Goal: Transaction & Acquisition: Purchase product/service

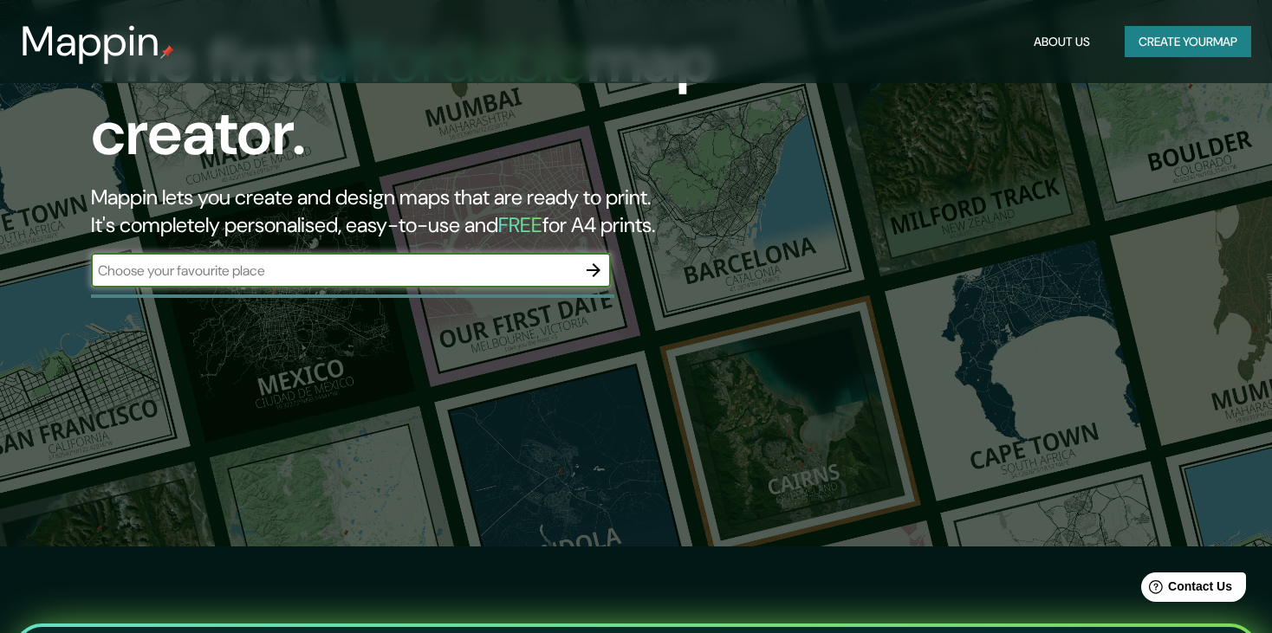
click at [195, 268] on input "text" at bounding box center [333, 271] width 485 height 20
type input "j"
type input "r"
type input "thw westin lima"
click at [593, 266] on icon "button" at bounding box center [593, 270] width 21 height 21
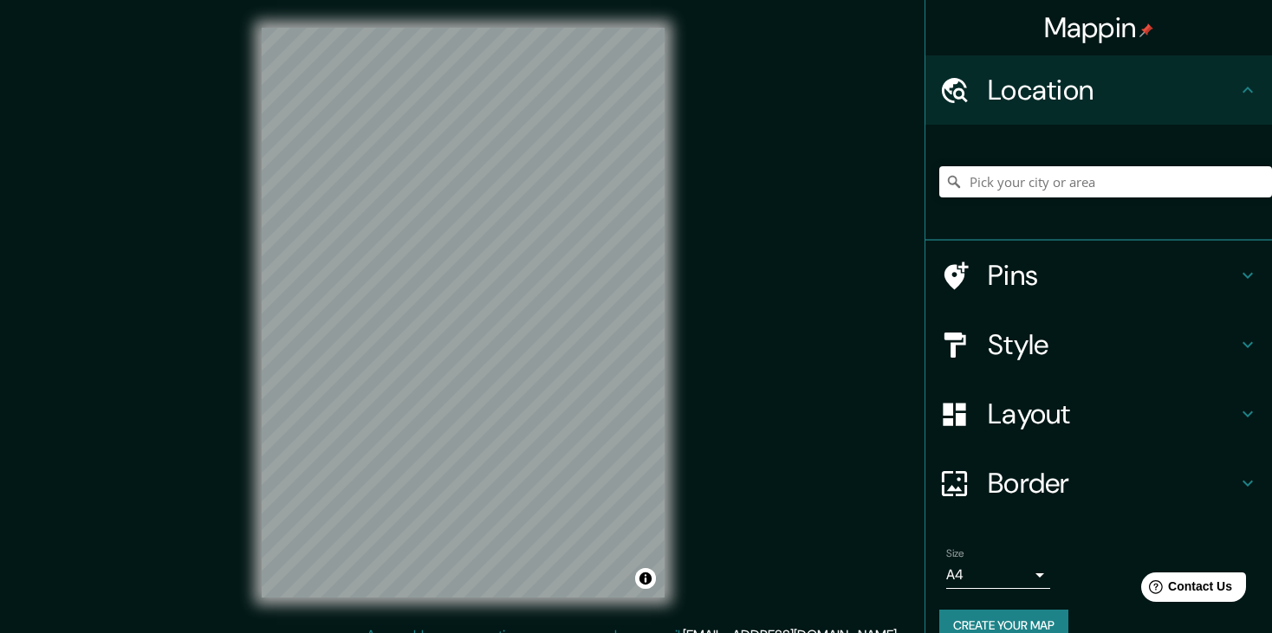
click at [1057, 363] on div "Style" at bounding box center [1098, 344] width 347 height 69
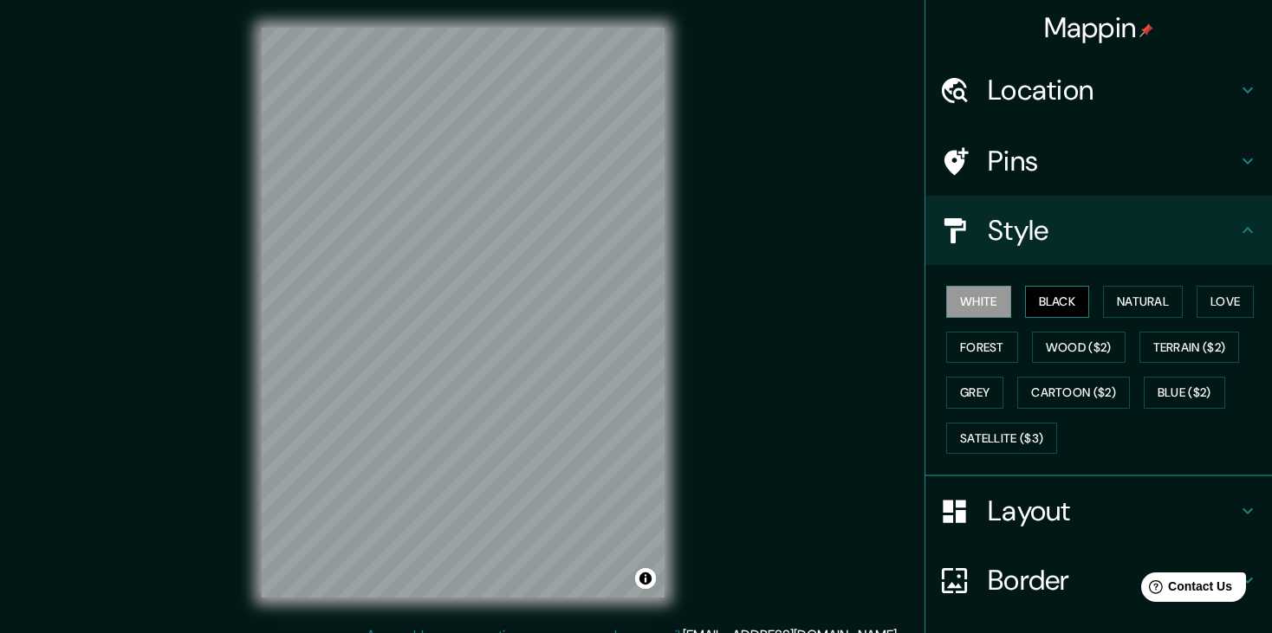
click at [1033, 304] on button "Black" at bounding box center [1057, 302] width 65 height 32
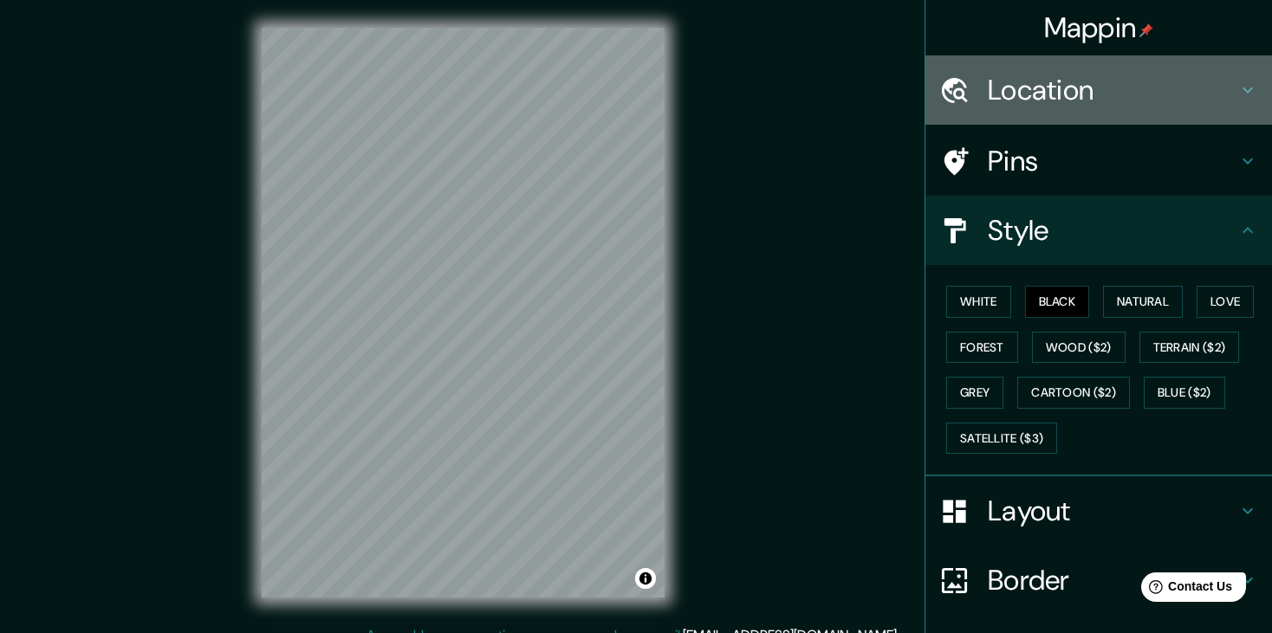
click at [1097, 90] on h4 "Location" at bounding box center [1113, 90] width 250 height 35
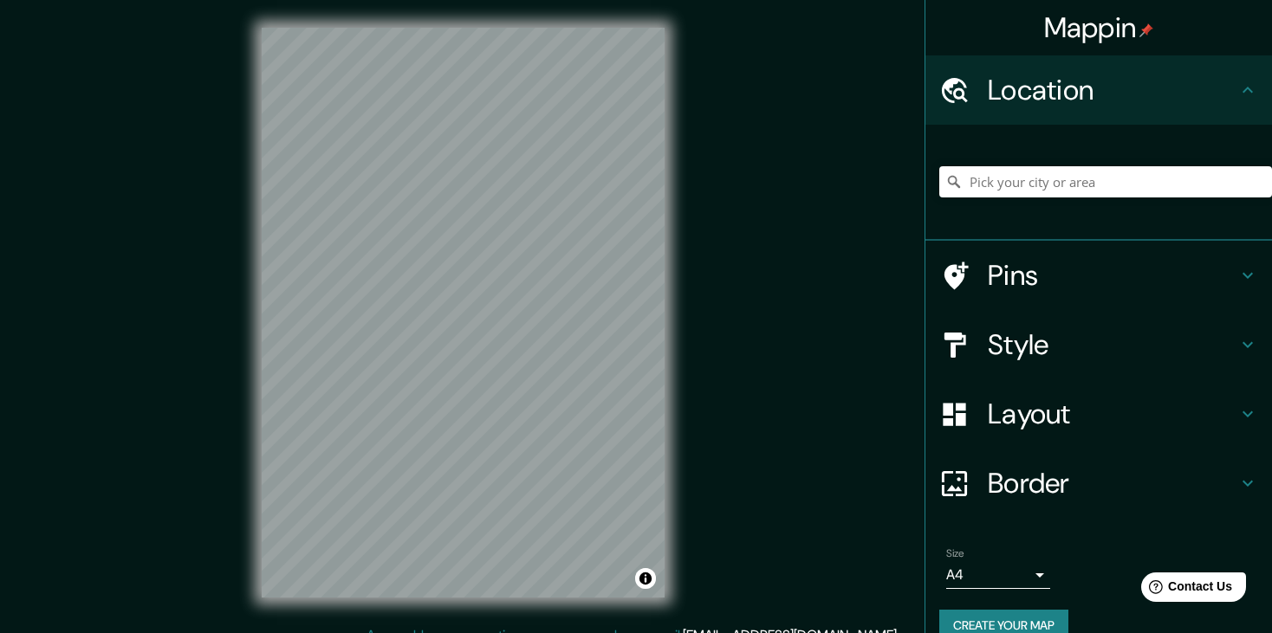
click at [1022, 204] on div at bounding box center [1105, 182] width 333 height 87
click at [1028, 197] on input "Pick your city or area" at bounding box center [1105, 181] width 333 height 31
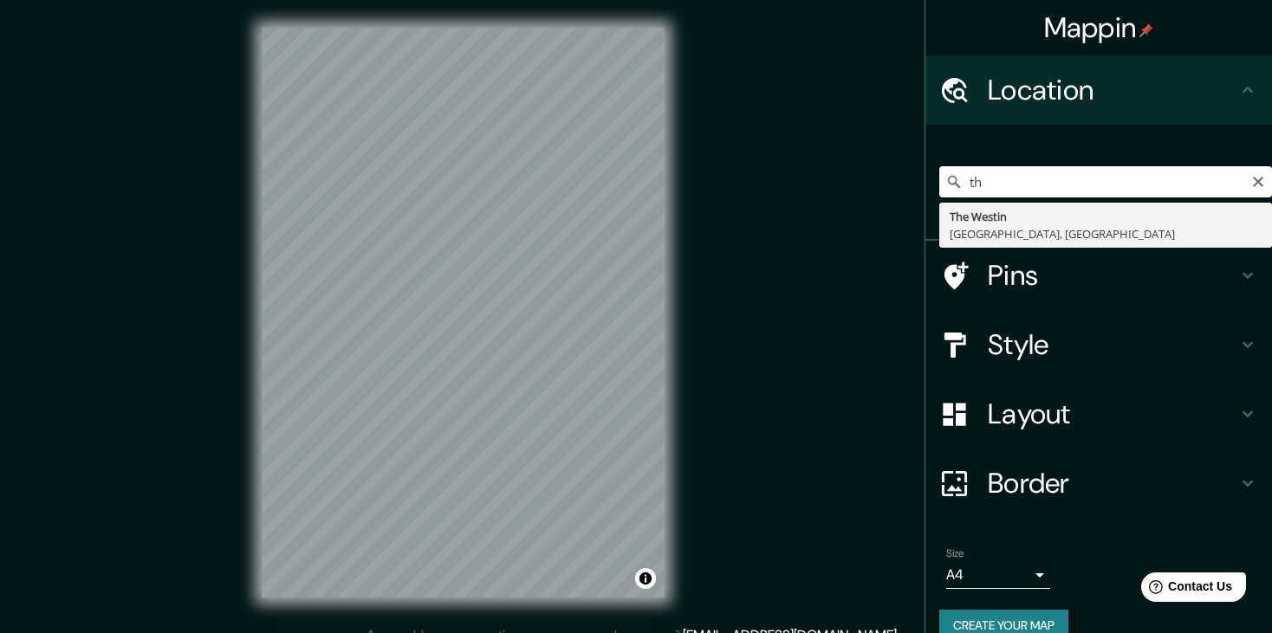
type input "t"
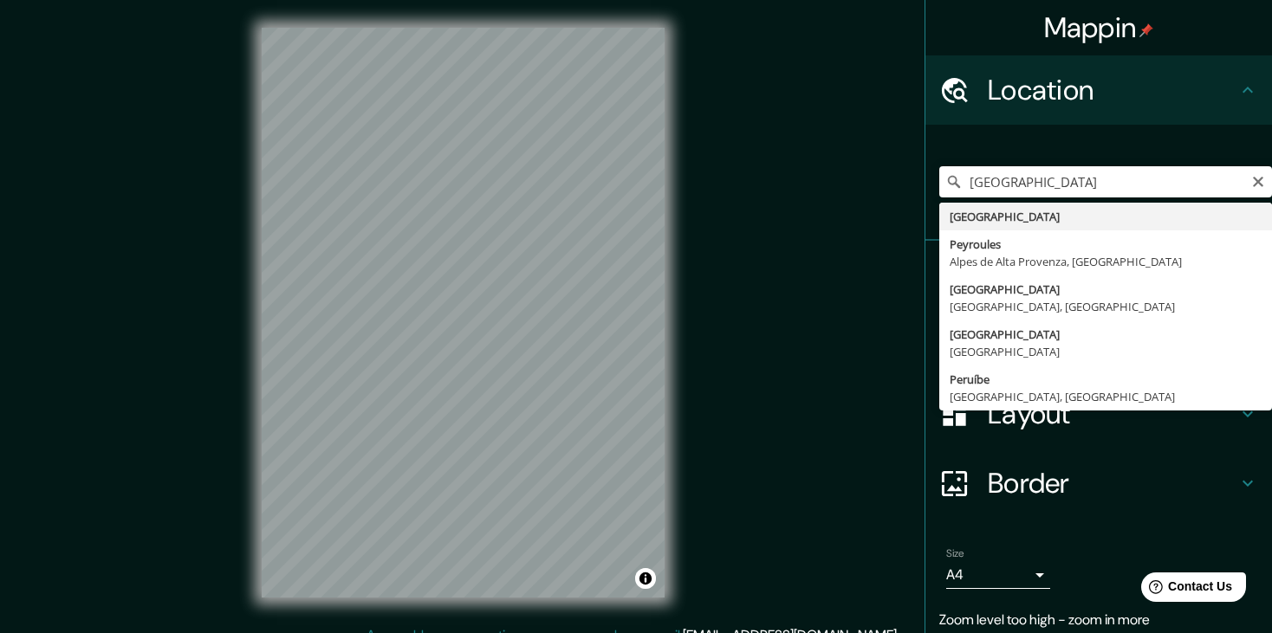
type input "[GEOGRAPHIC_DATA]"
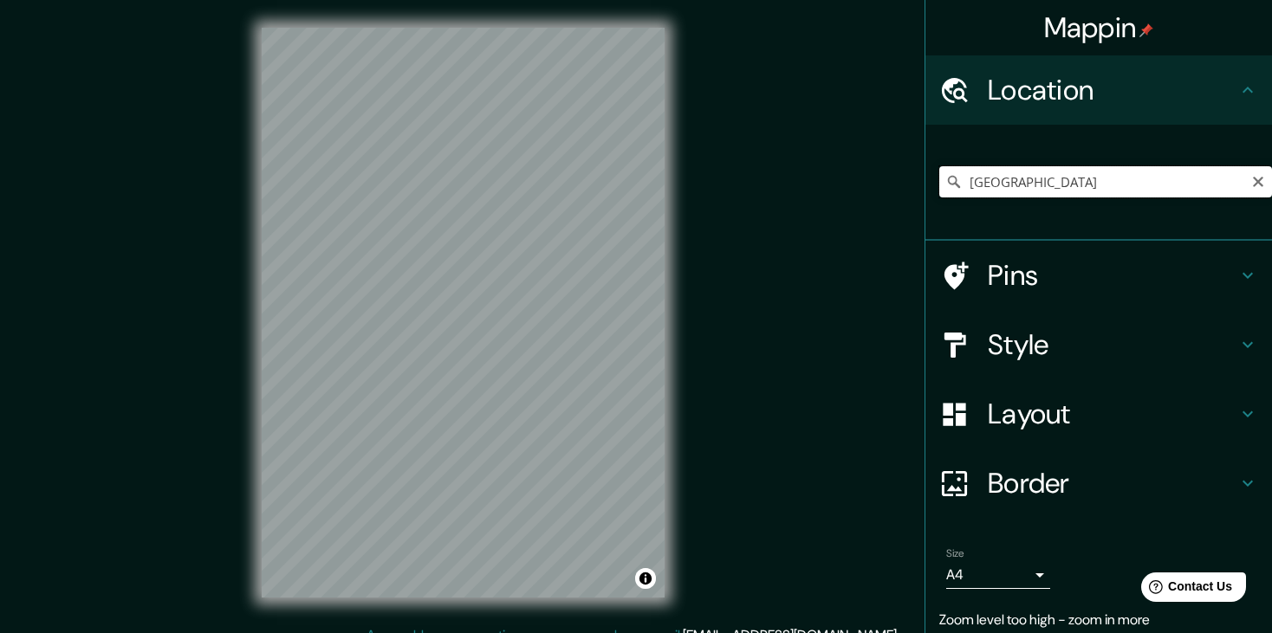
click at [1022, 179] on input "[GEOGRAPHIC_DATA]" at bounding box center [1105, 181] width 333 height 31
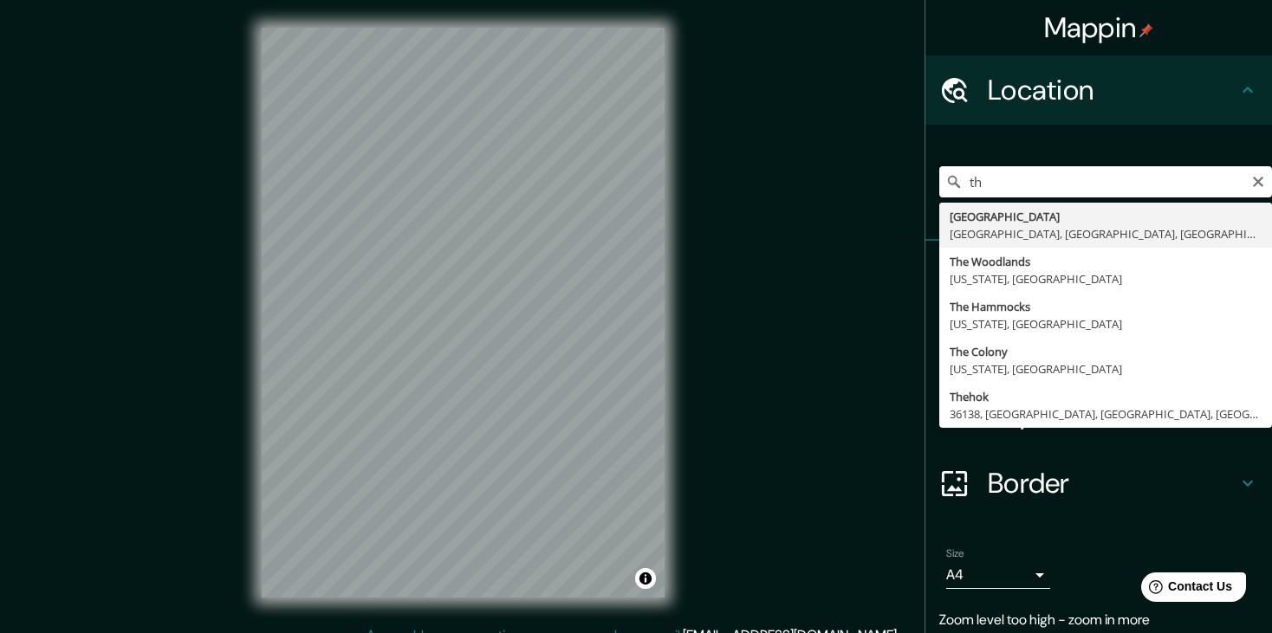
type input "t"
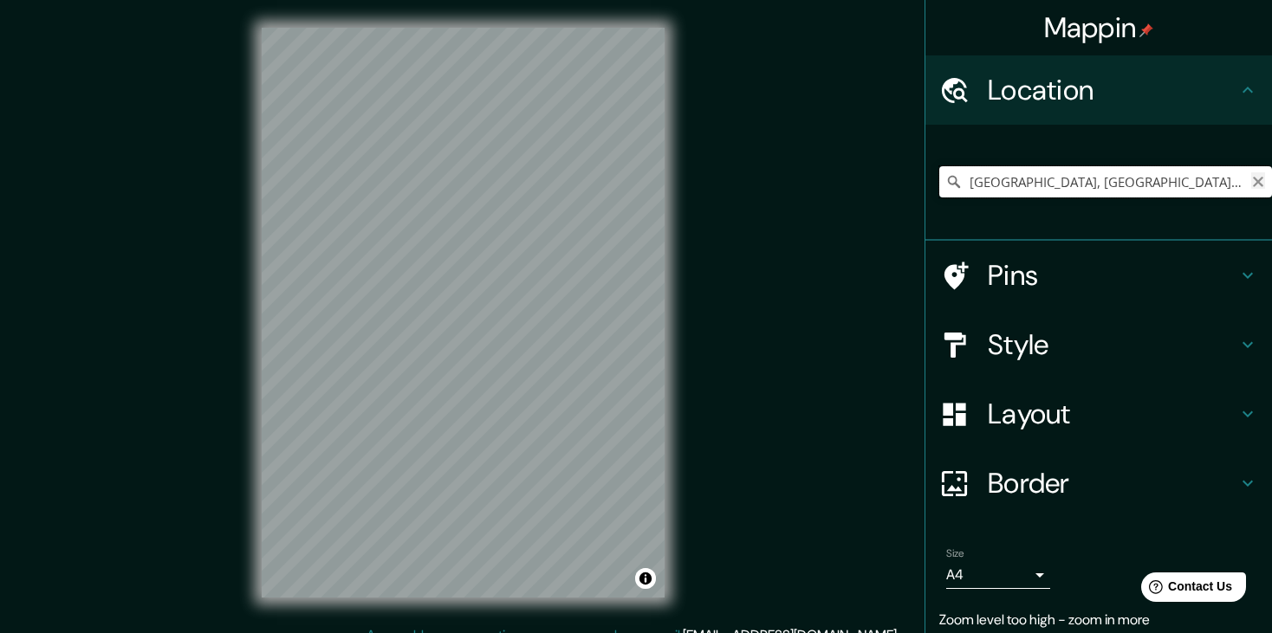
type input "[GEOGRAPHIC_DATA], [GEOGRAPHIC_DATA], [GEOGRAPHIC_DATA], [GEOGRAPHIC_DATA], [GE…"
click at [1253, 182] on icon "Clear" at bounding box center [1258, 182] width 10 height 10
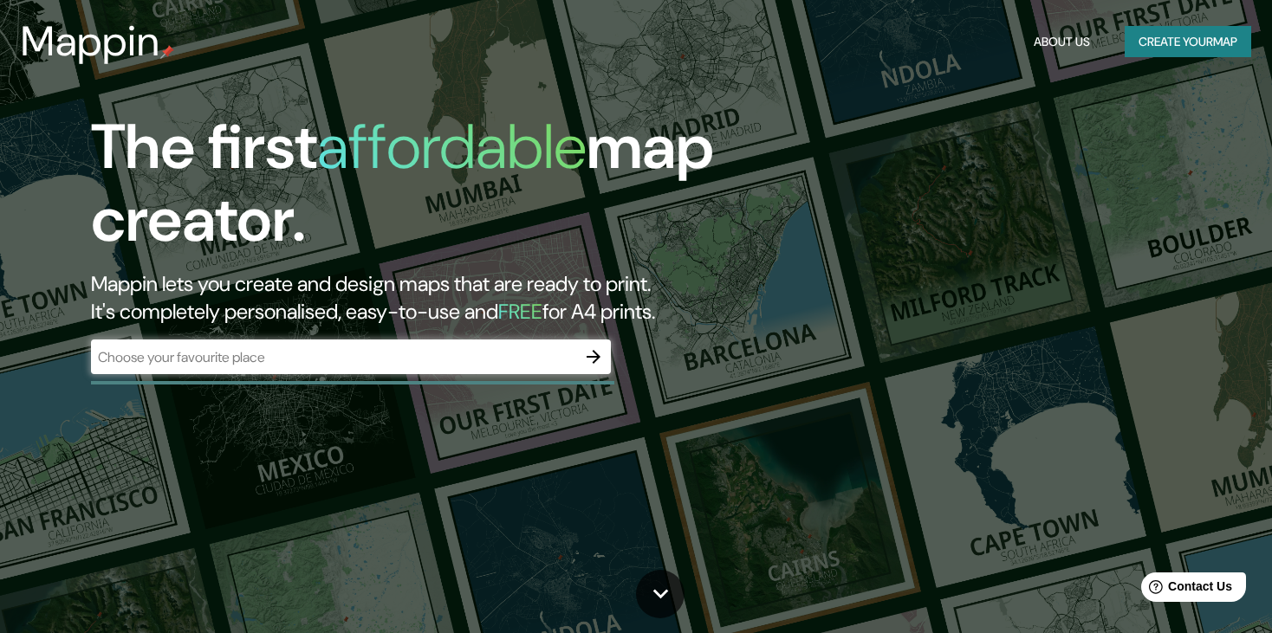
click at [377, 342] on div "​" at bounding box center [351, 357] width 520 height 35
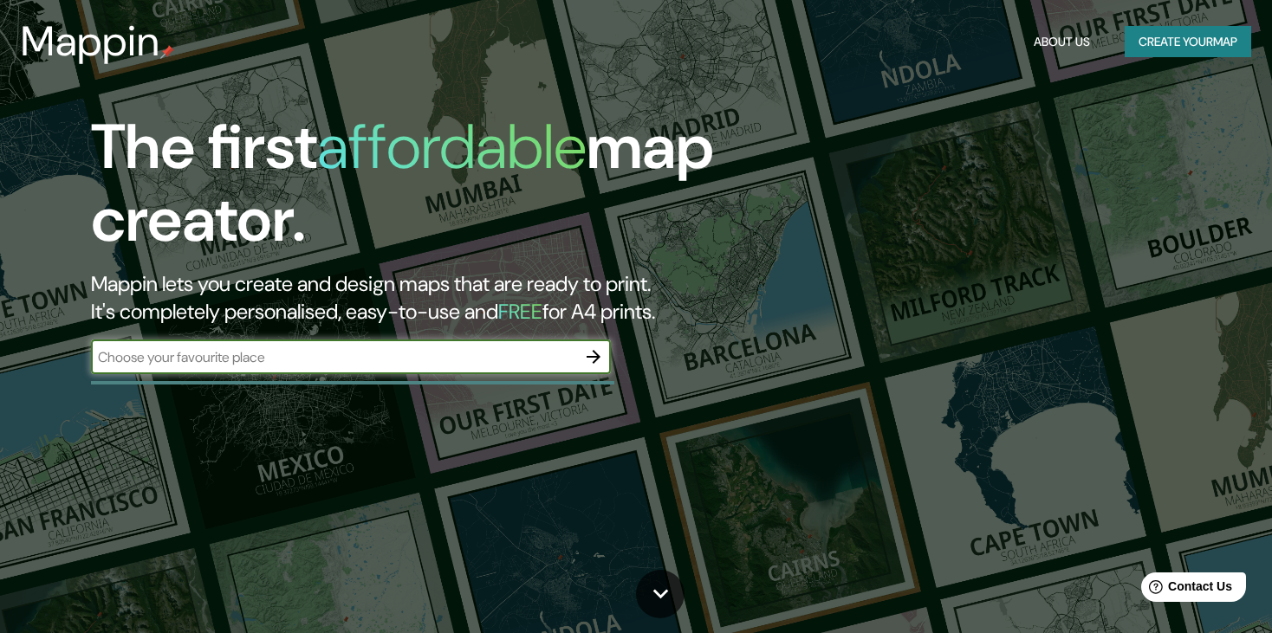
click at [370, 346] on div "​" at bounding box center [351, 357] width 520 height 35
type input "[GEOGRAPHIC_DATA]"
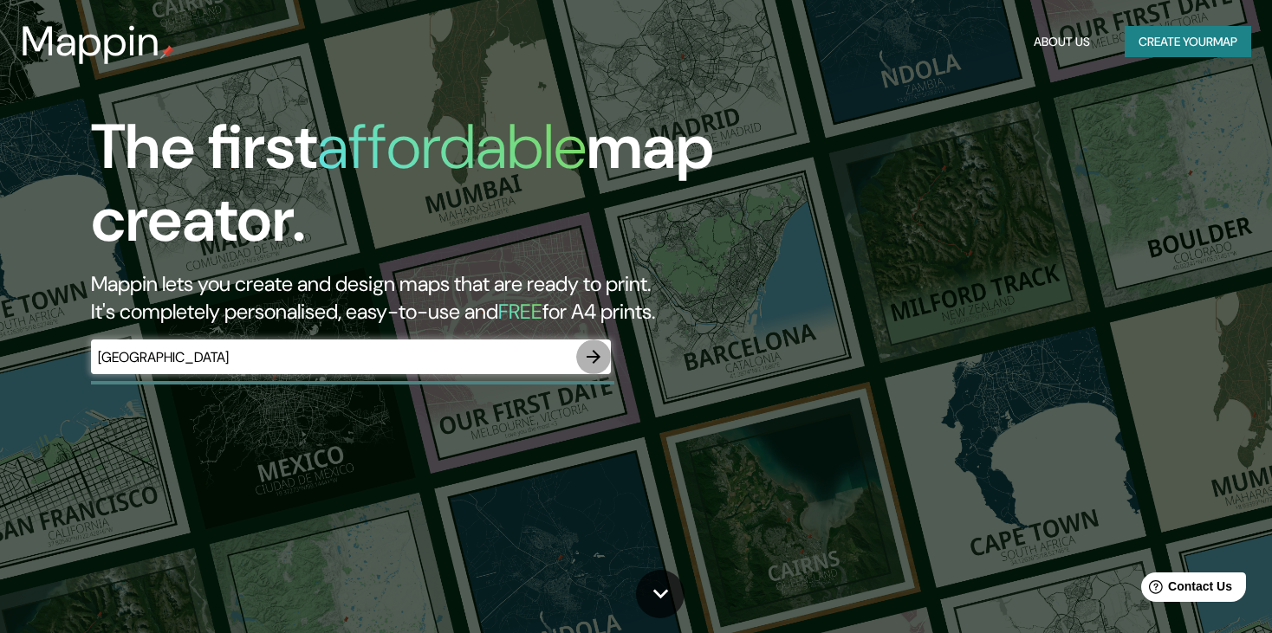
click at [593, 357] on icon "button" at bounding box center [594, 357] width 14 height 14
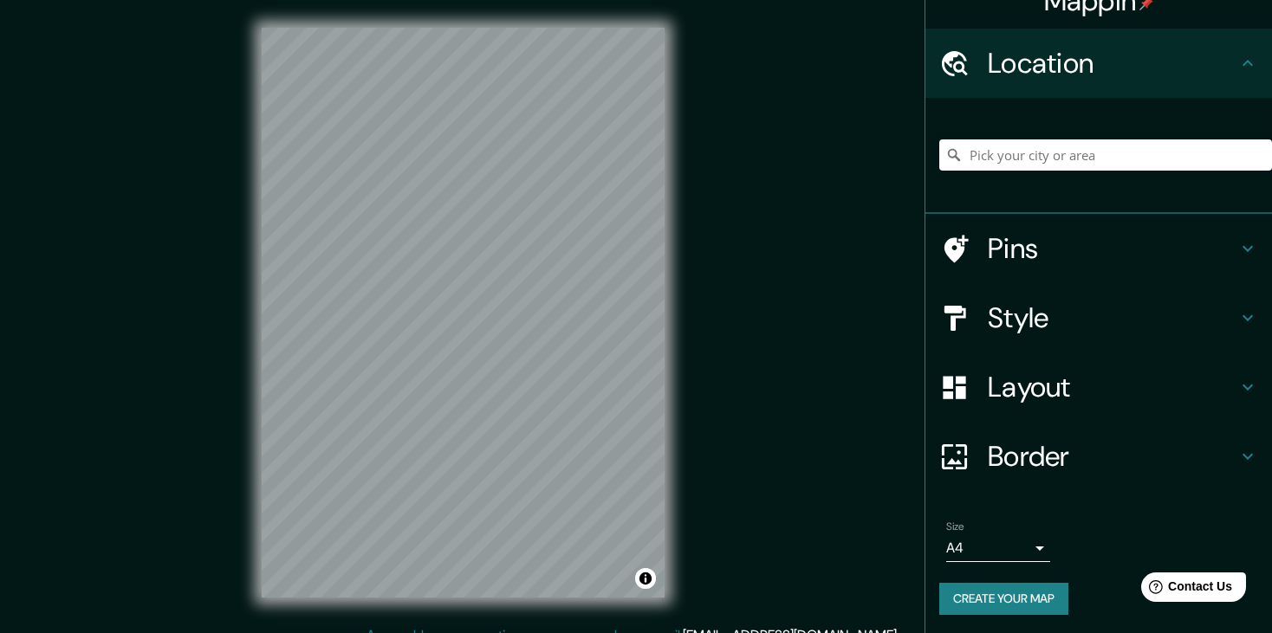
scroll to position [28, 0]
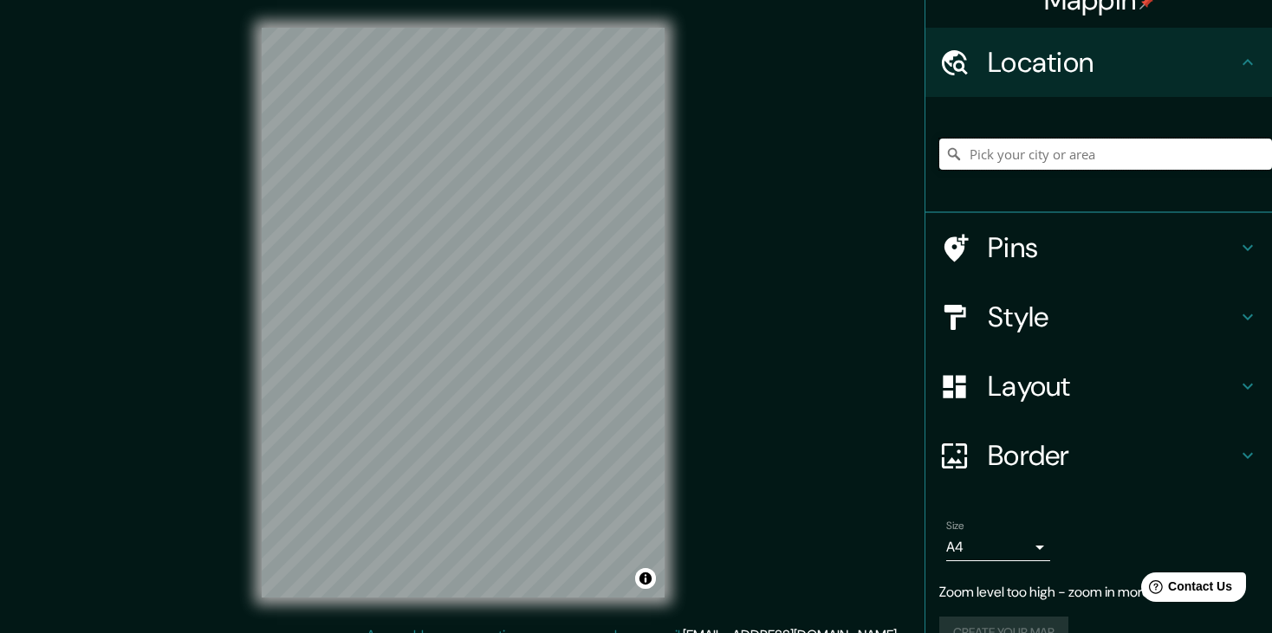
click at [1008, 158] on input "Pick your city or area" at bounding box center [1105, 154] width 333 height 31
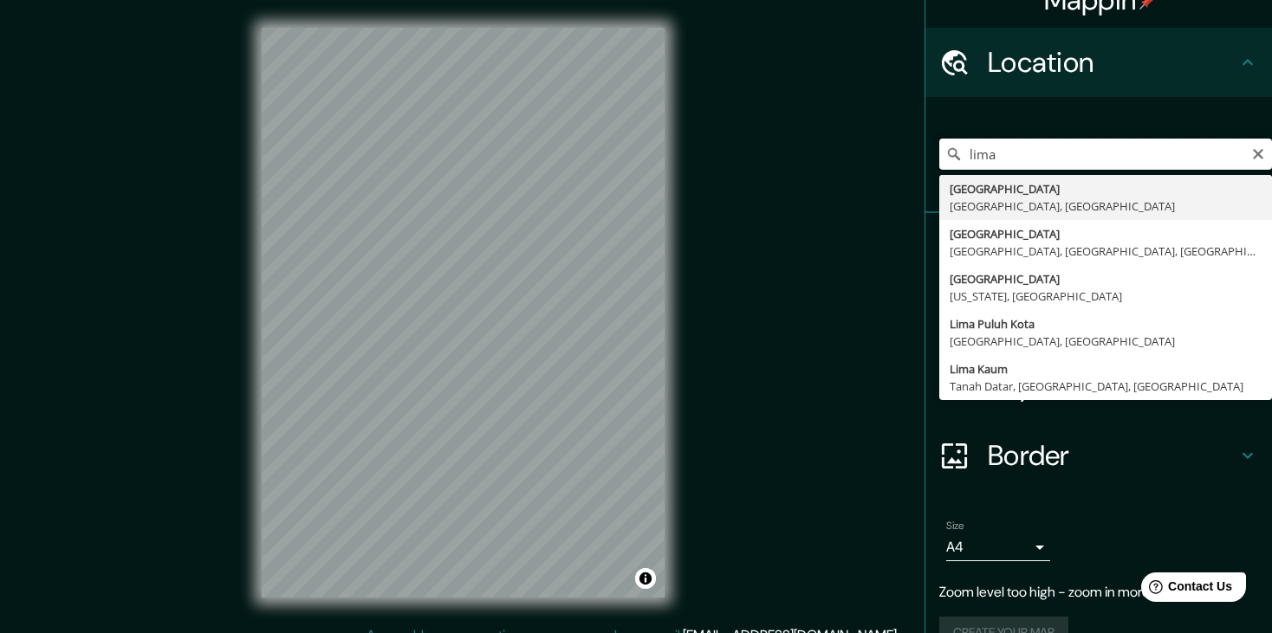
click at [1005, 155] on input "lima" at bounding box center [1105, 154] width 333 height 31
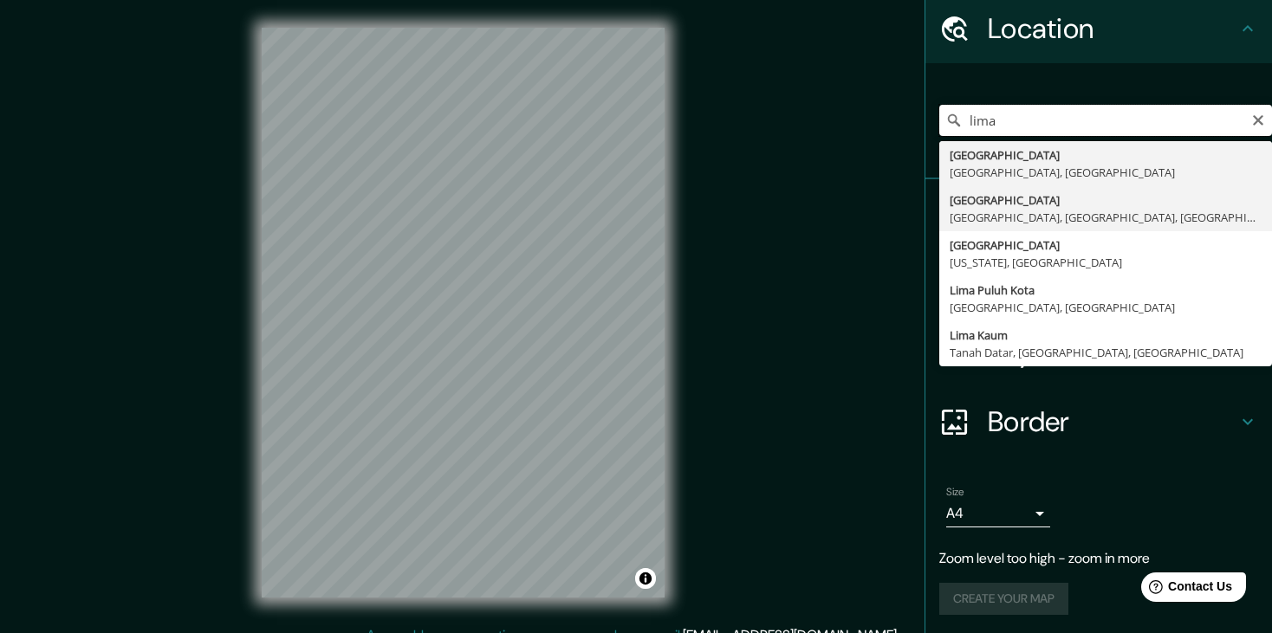
scroll to position [62, 0]
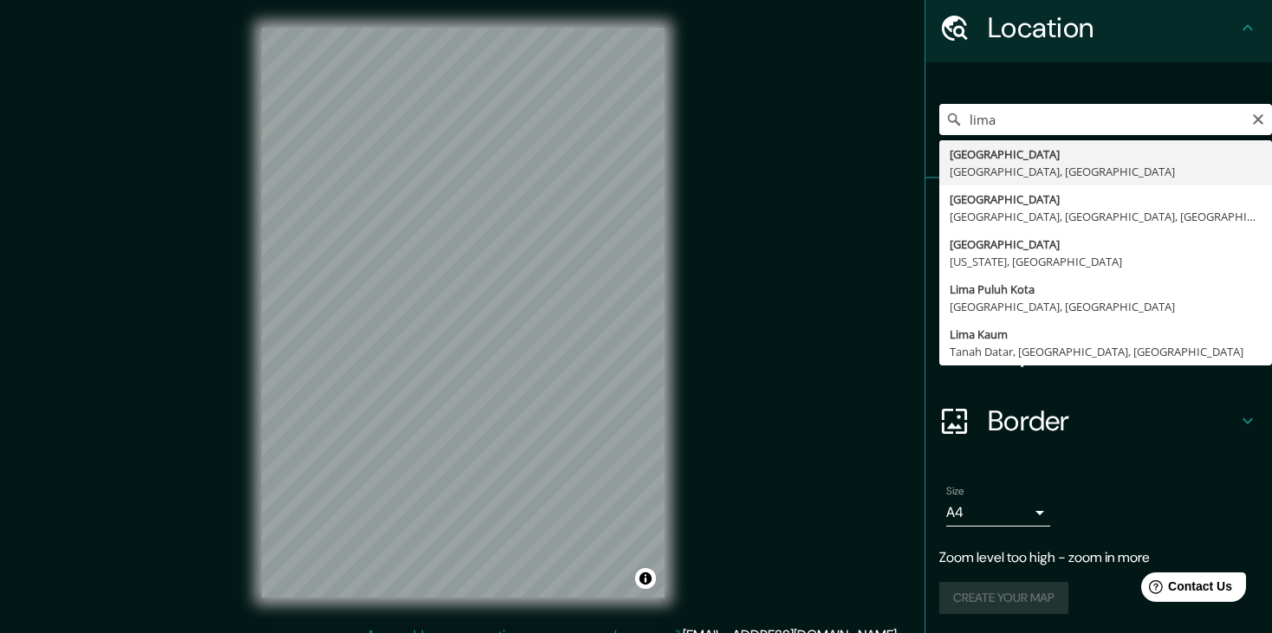
click at [1028, 101] on div "[GEOGRAPHIC_DATA] [GEOGRAPHIC_DATA] [GEOGRAPHIC_DATA], [GEOGRAPHIC_DATA] [GEOGR…" at bounding box center [1105, 119] width 333 height 87
click at [1022, 115] on input "lima" at bounding box center [1105, 119] width 333 height 31
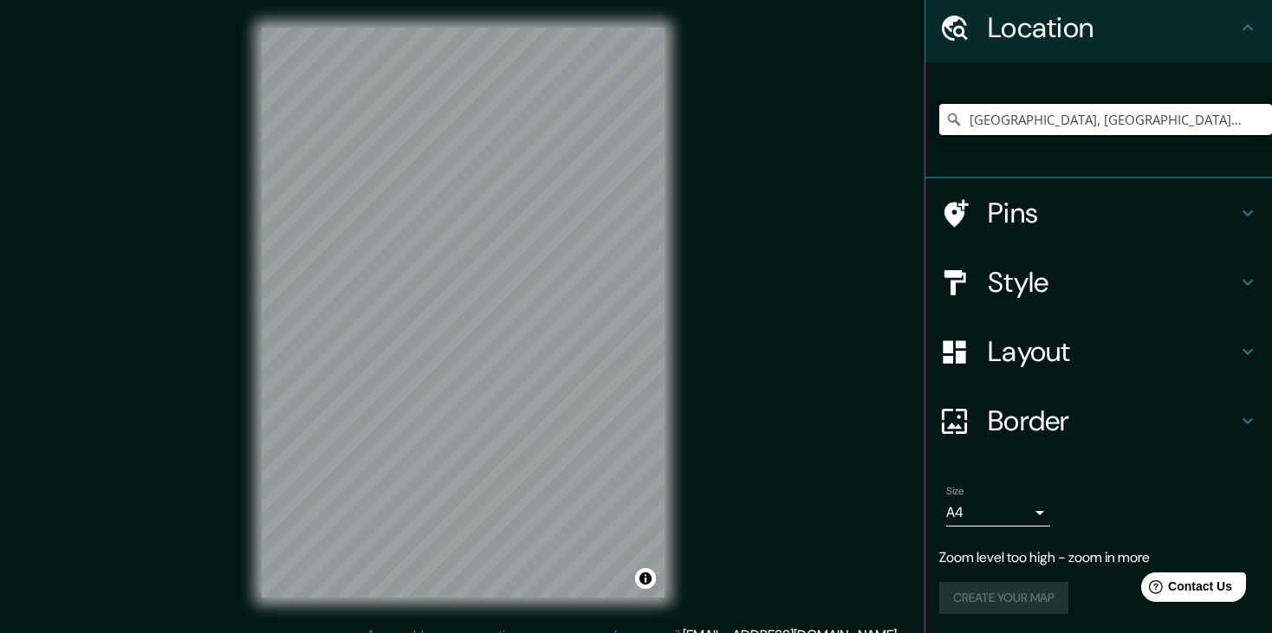
scroll to position [28, 0]
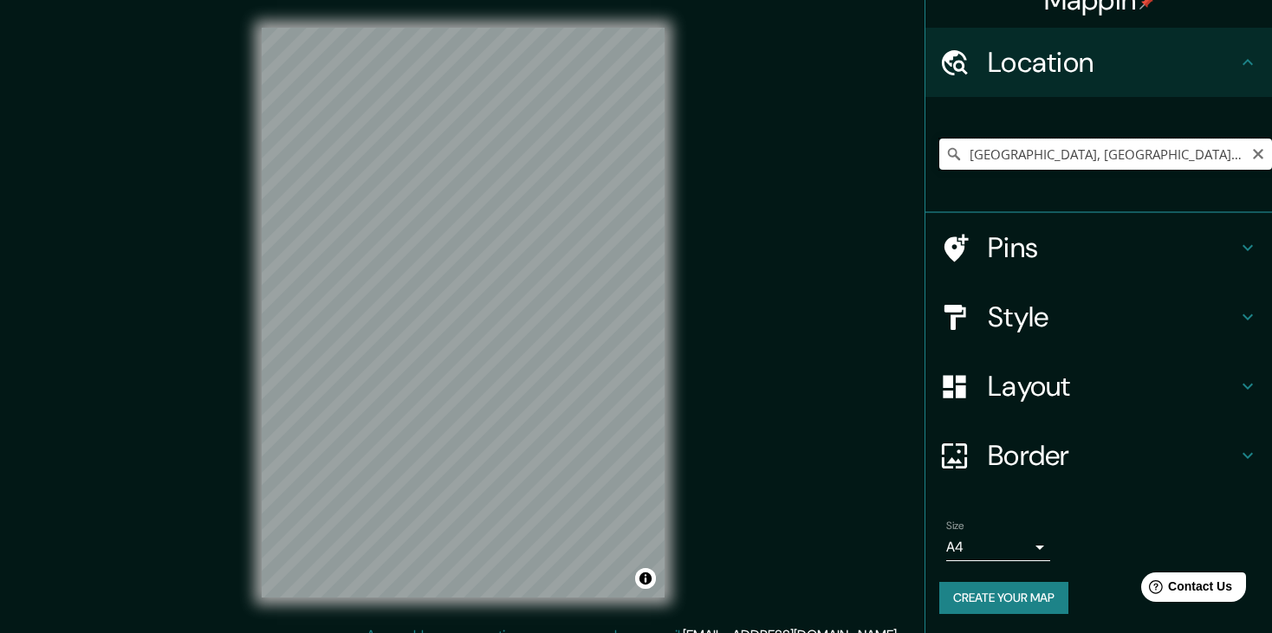
click at [1226, 159] on input "[GEOGRAPHIC_DATA], [GEOGRAPHIC_DATA], [GEOGRAPHIC_DATA], [GEOGRAPHIC_DATA]" at bounding box center [1105, 154] width 333 height 31
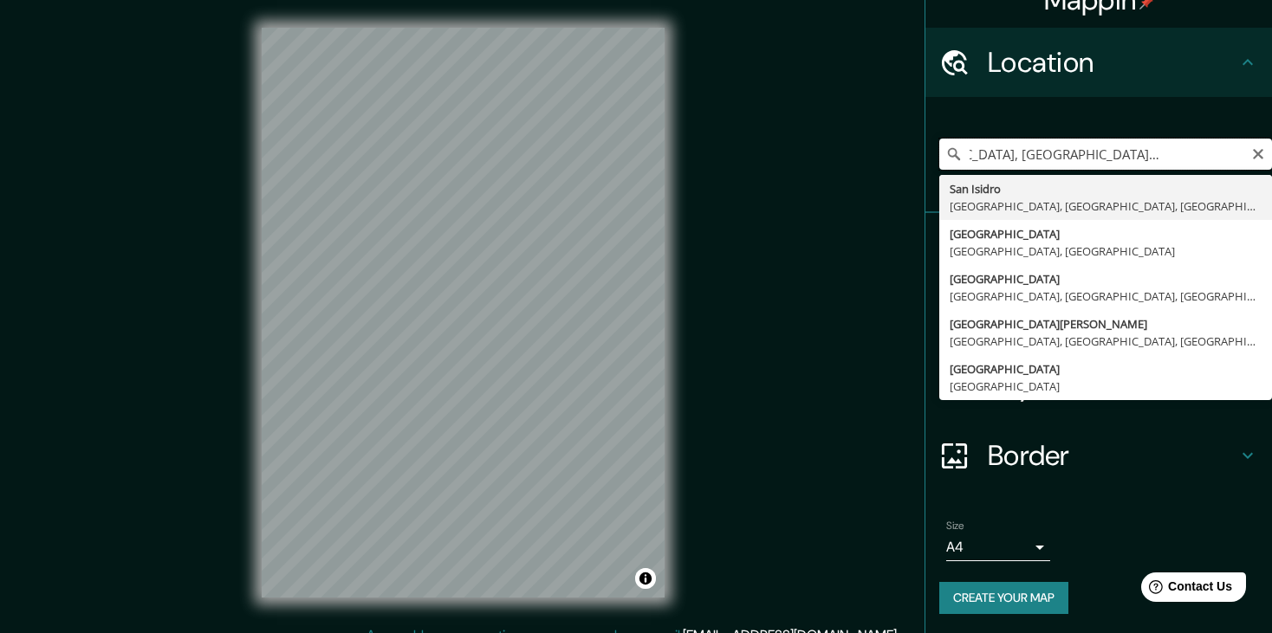
scroll to position [0, 89]
type input "[GEOGRAPHIC_DATA], [GEOGRAPHIC_DATA], [GEOGRAPHIC_DATA], [GEOGRAPHIC_DATA]"
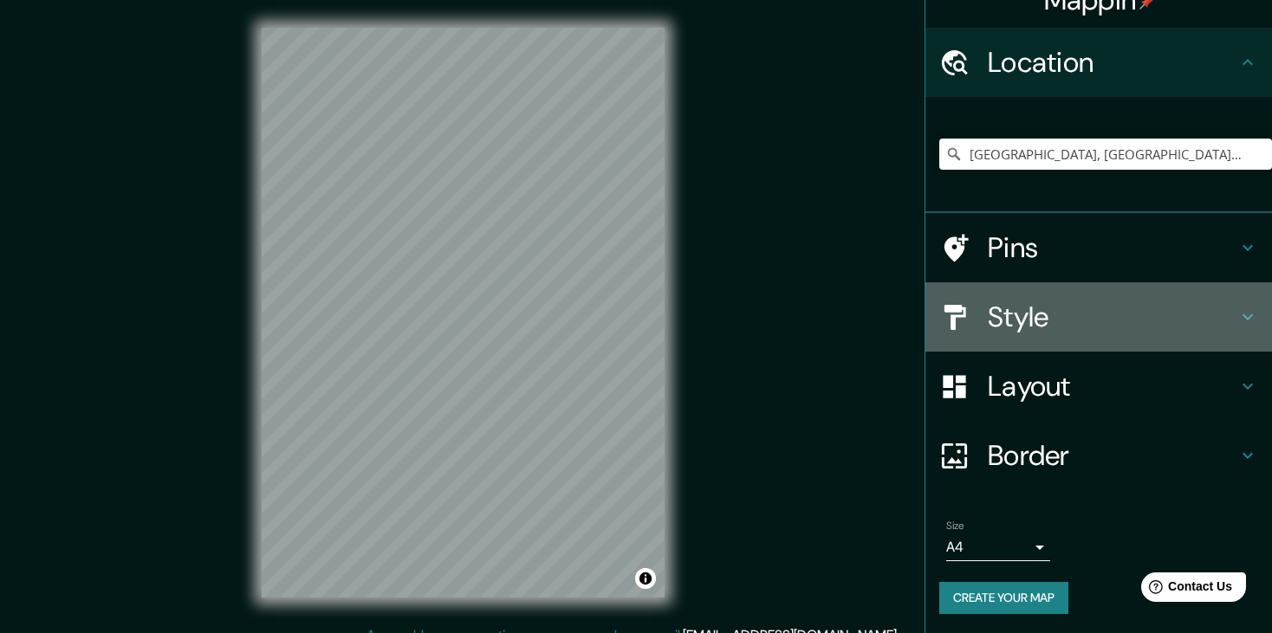
click at [1121, 322] on h4 "Style" at bounding box center [1113, 317] width 250 height 35
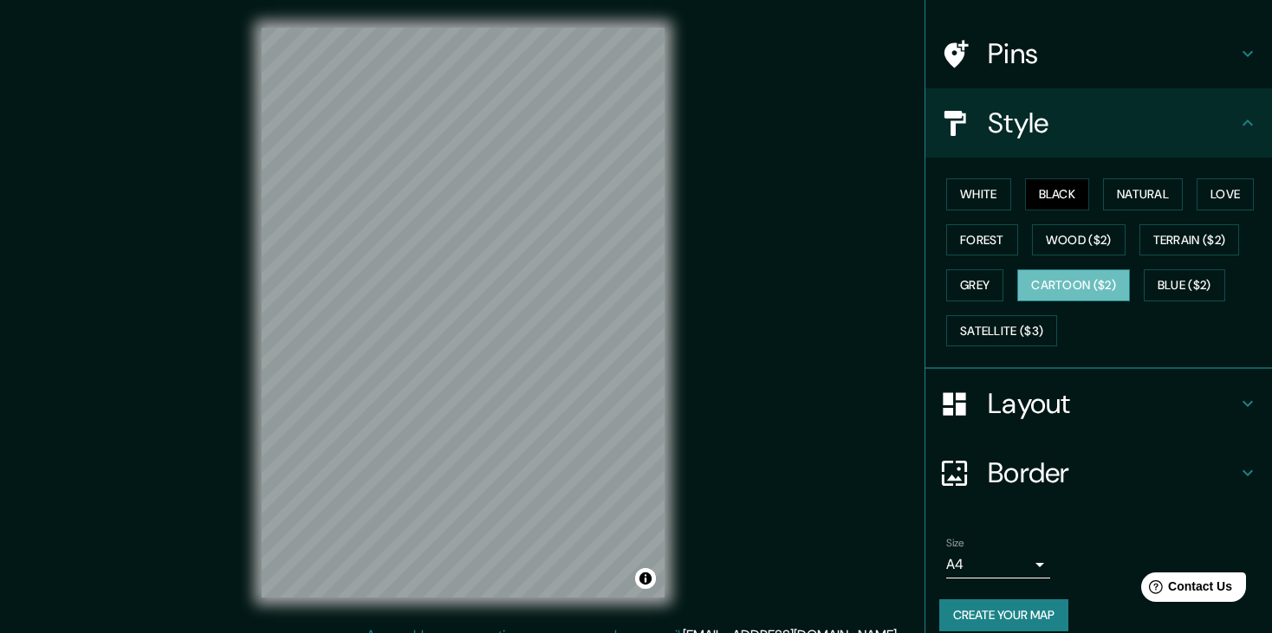
scroll to position [114, 0]
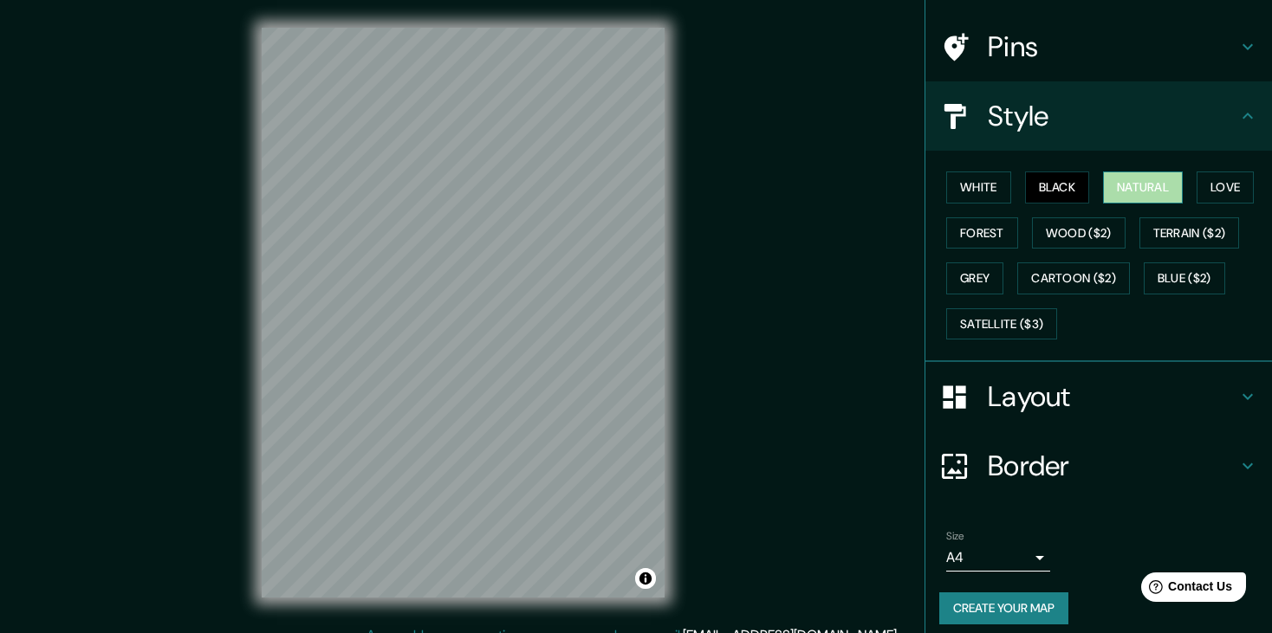
click at [1128, 191] on button "Natural" at bounding box center [1143, 188] width 80 height 32
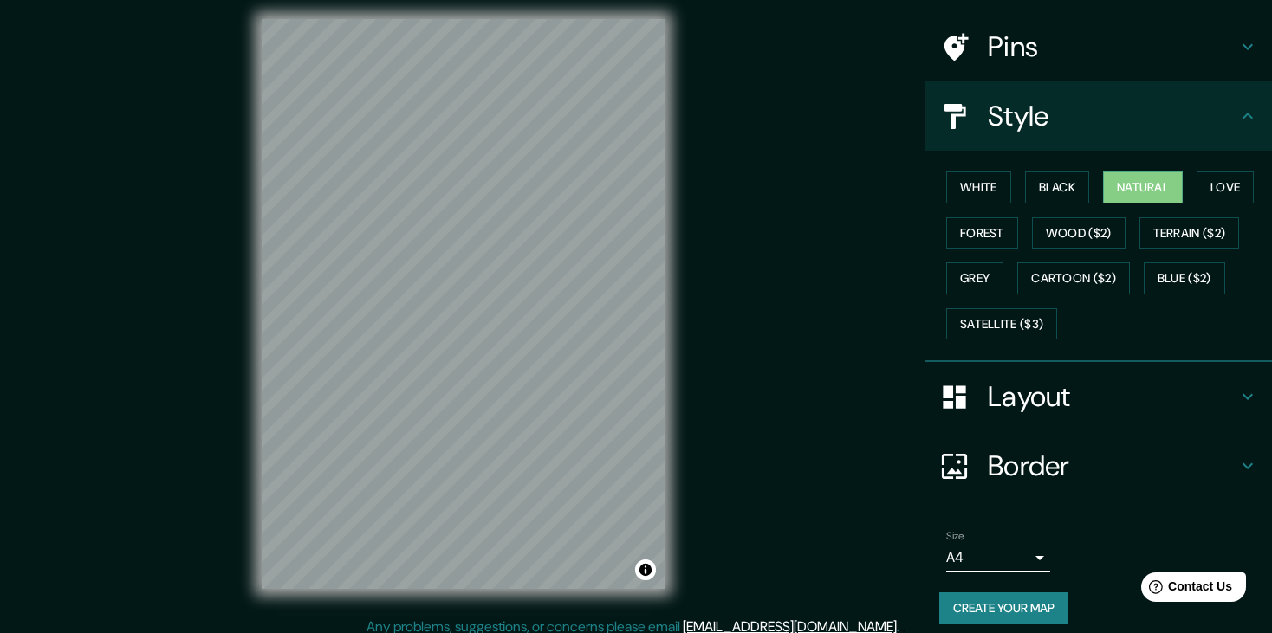
scroll to position [20, 0]
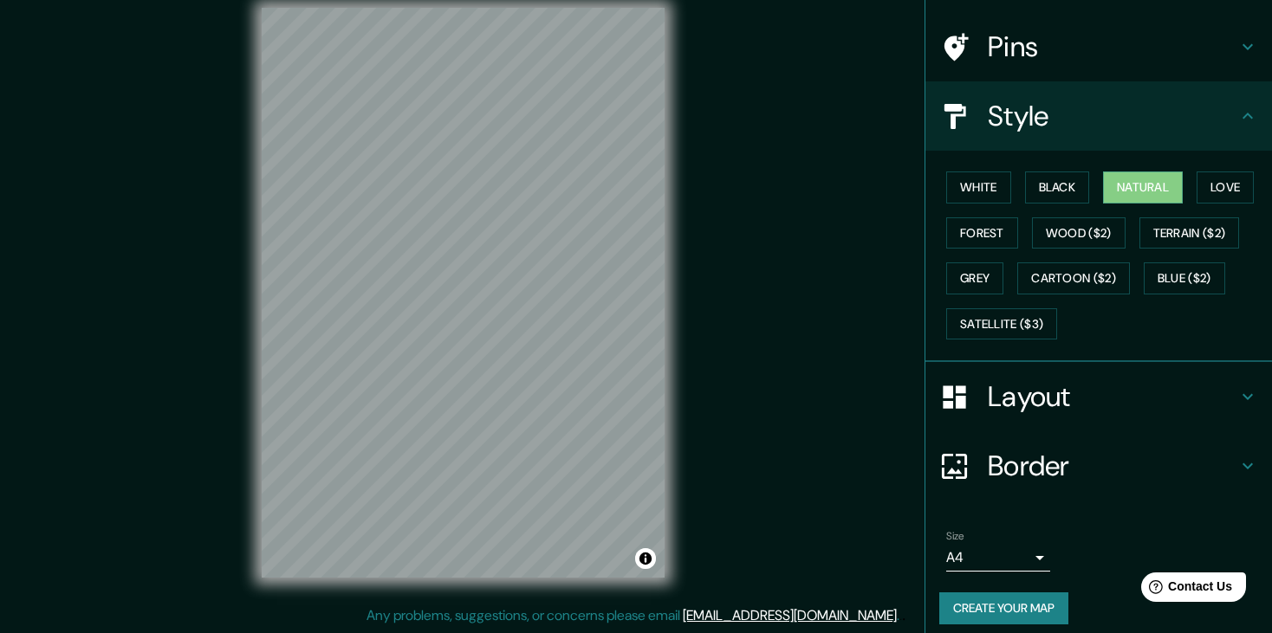
click at [1020, 412] on div "Layout" at bounding box center [1098, 396] width 347 height 69
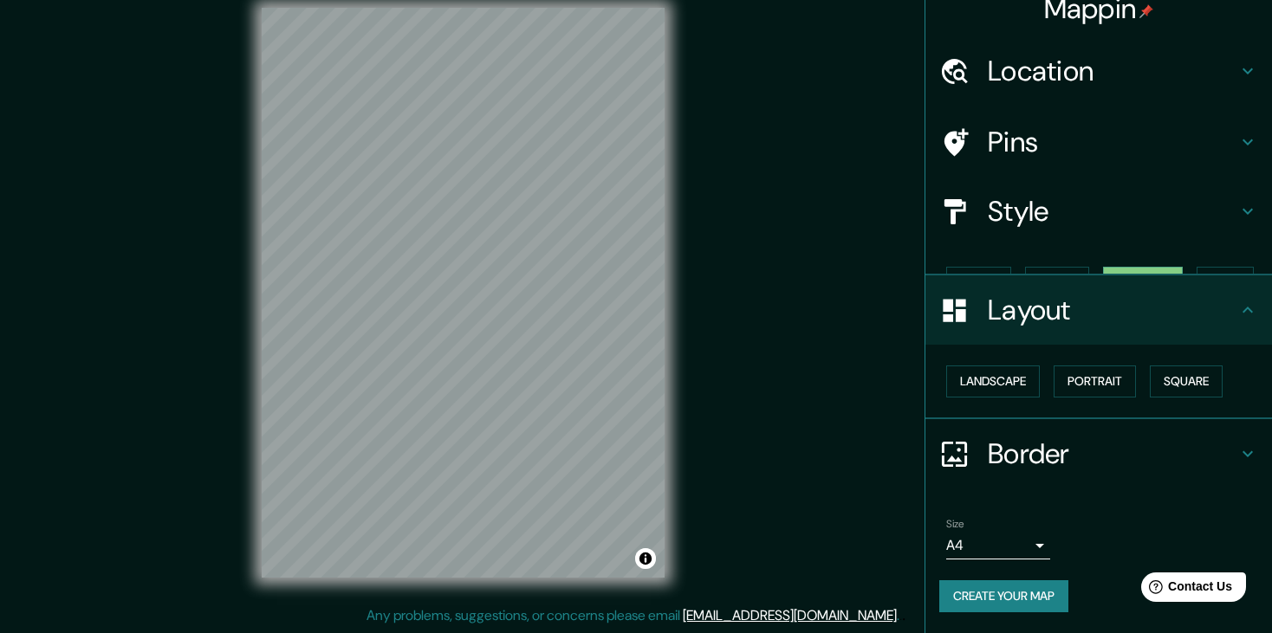
scroll to position [0, 0]
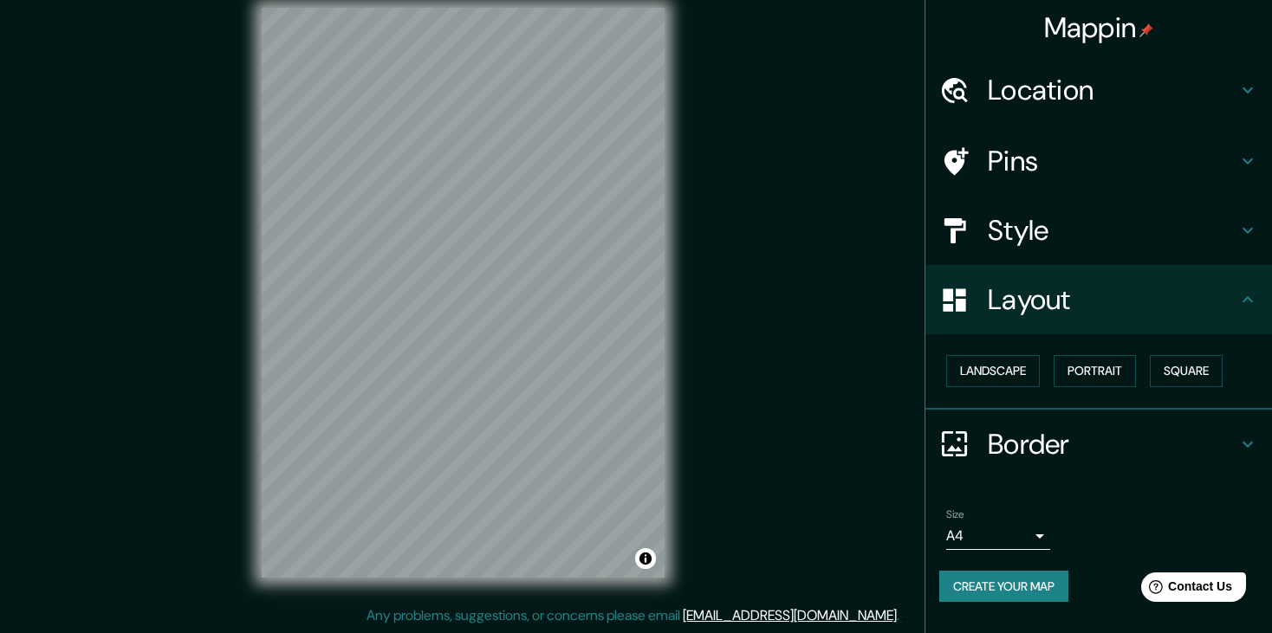
click at [1111, 104] on h4 "Location" at bounding box center [1113, 90] width 250 height 35
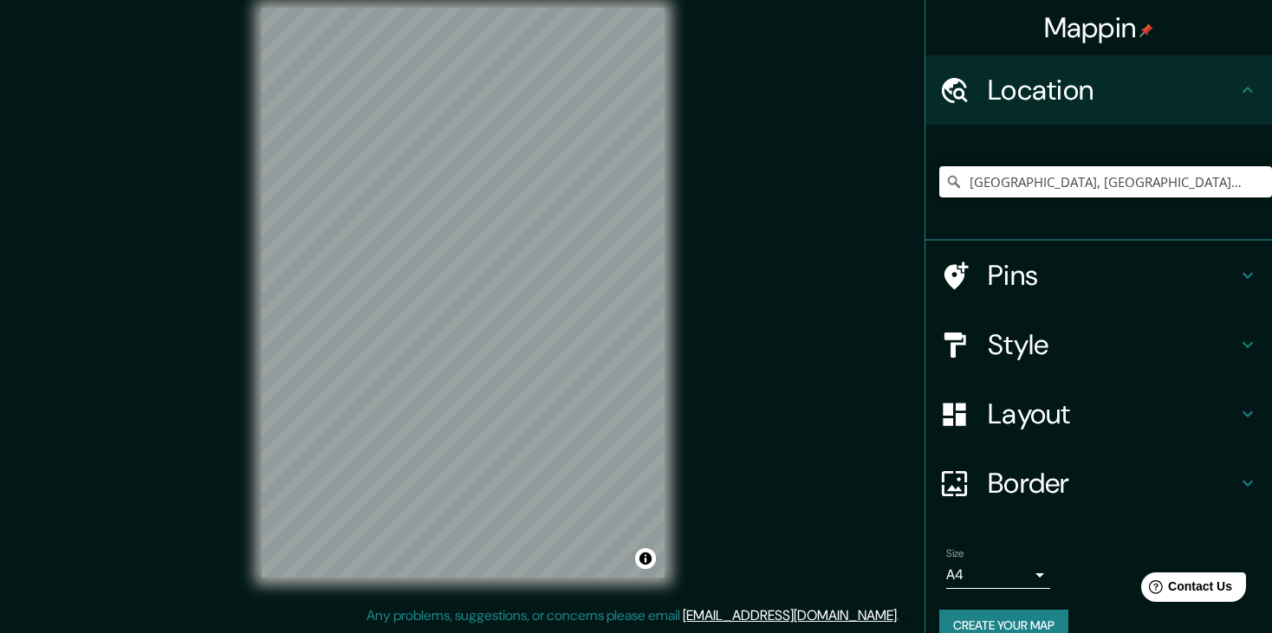
click at [1060, 284] on h4 "Pins" at bounding box center [1113, 275] width 250 height 35
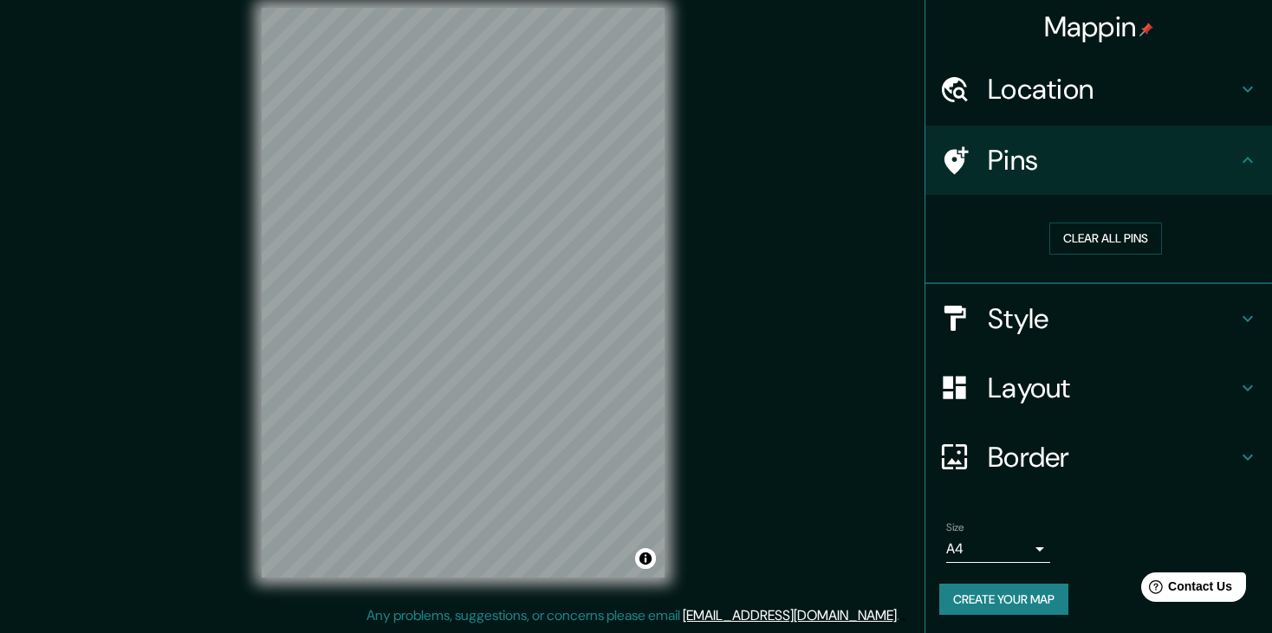
scroll to position [2, 0]
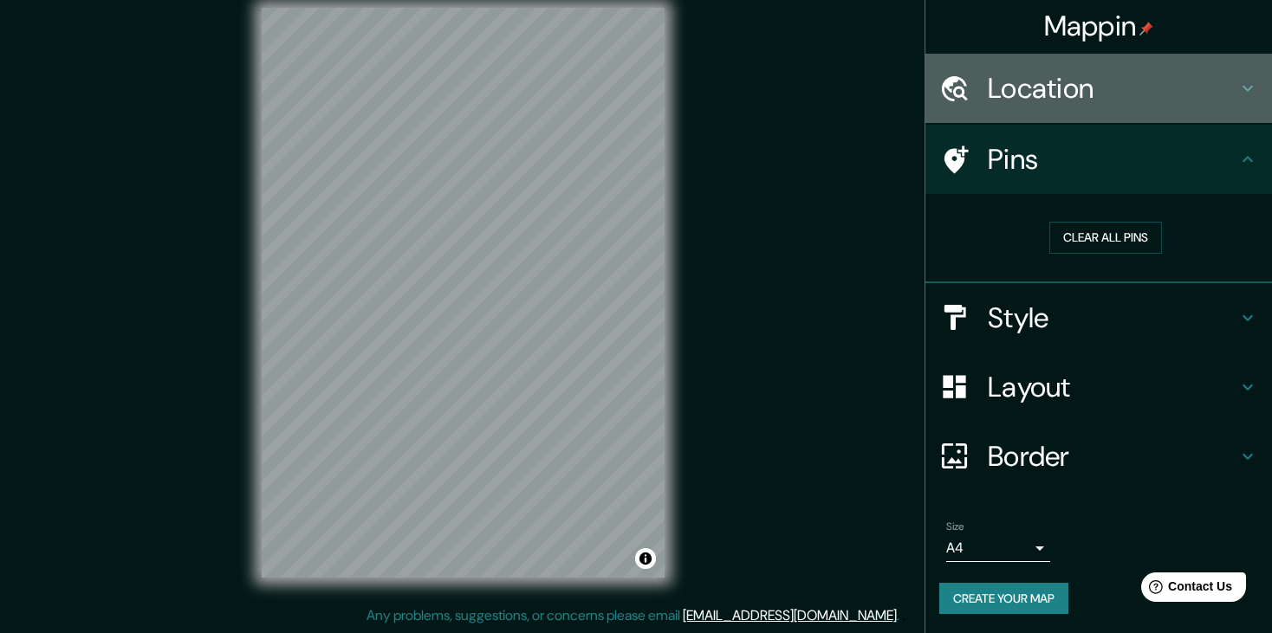
click at [1237, 94] on icon at bounding box center [1247, 88] width 21 height 21
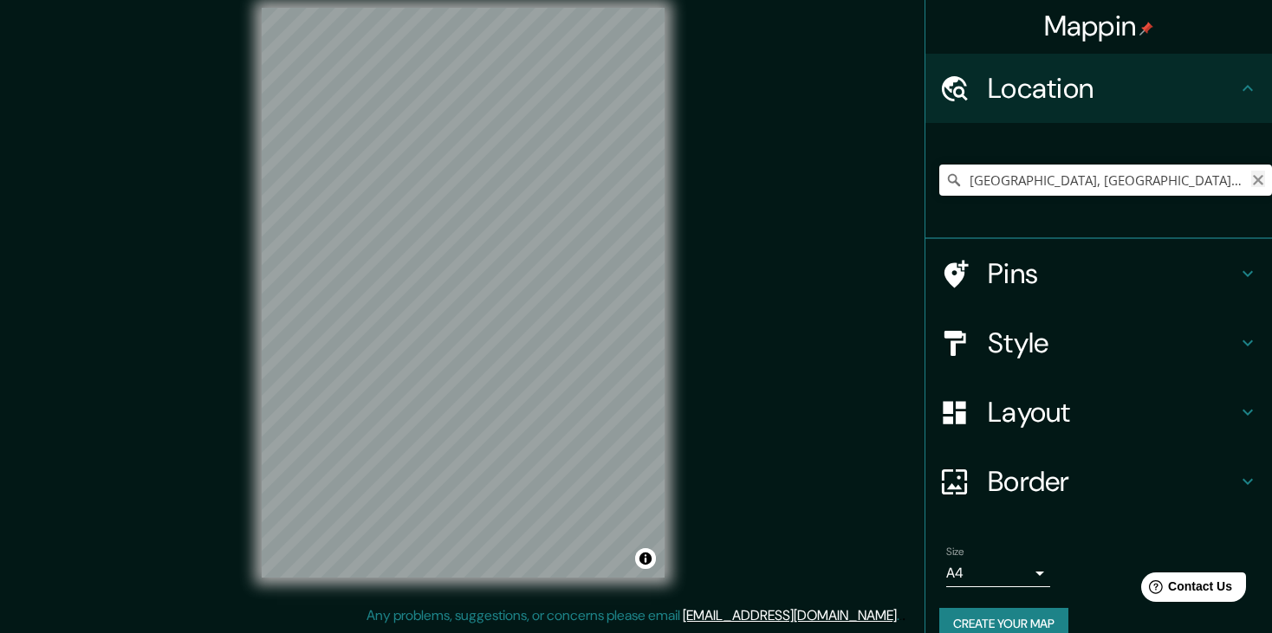
click at [1251, 185] on icon "Clear" at bounding box center [1258, 180] width 14 height 14
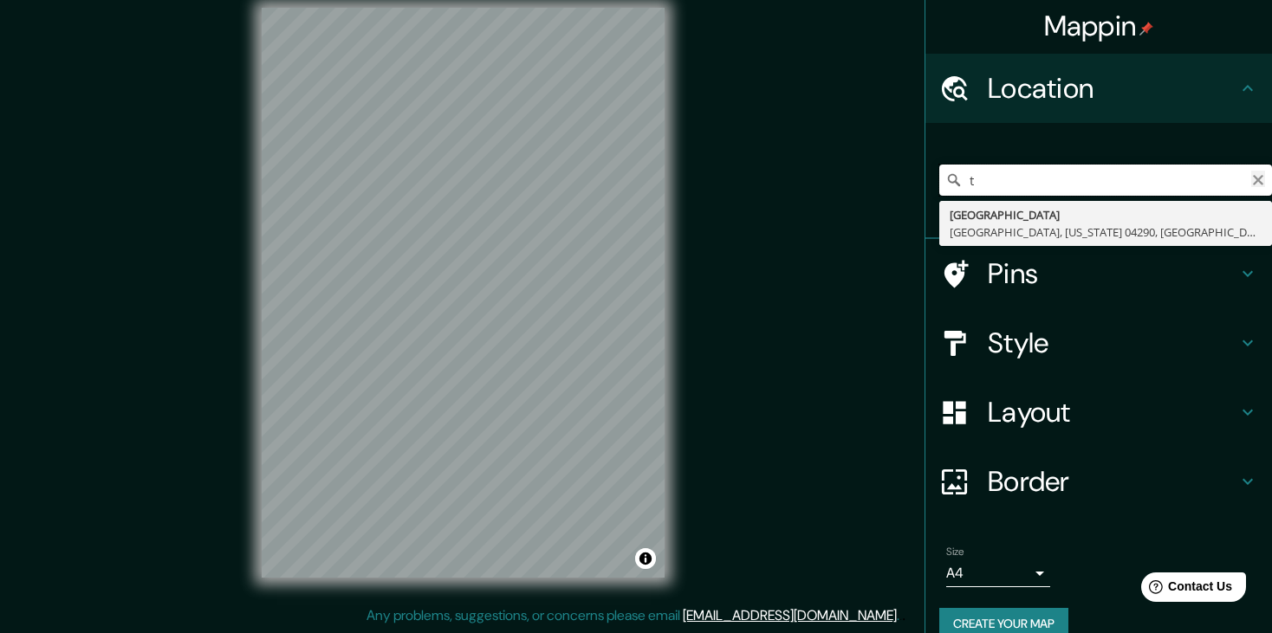
type input "t"
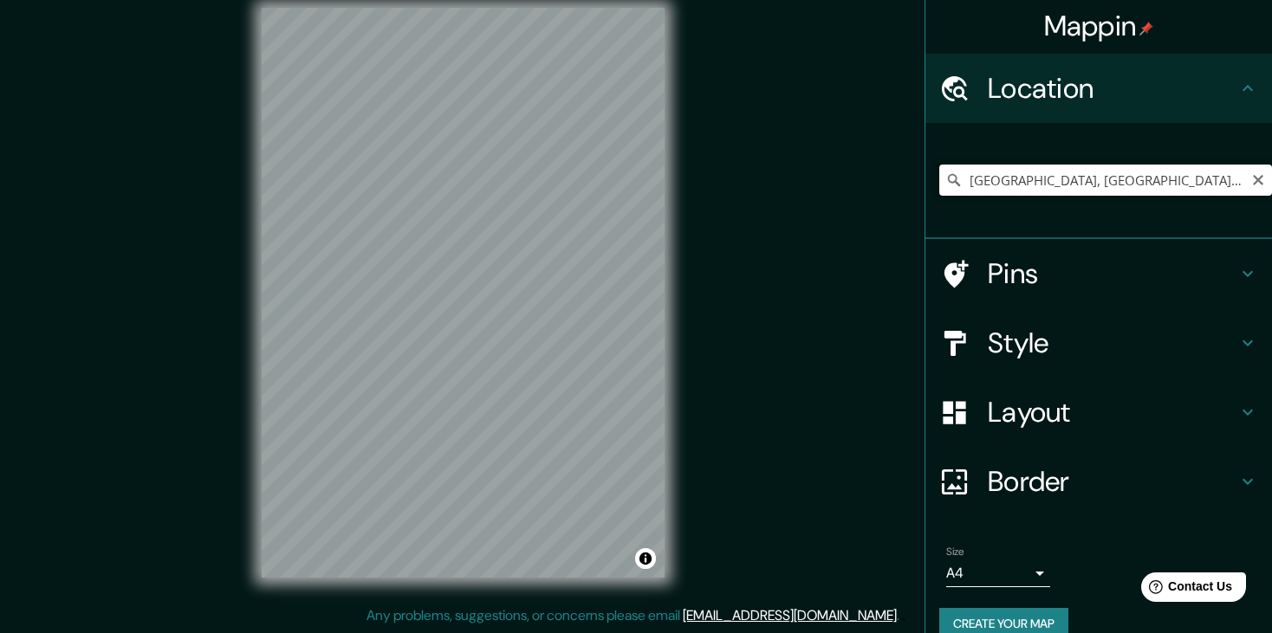
click at [1205, 177] on input "[GEOGRAPHIC_DATA], [GEOGRAPHIC_DATA], [GEOGRAPHIC_DATA], [GEOGRAPHIC_DATA]" at bounding box center [1105, 180] width 333 height 31
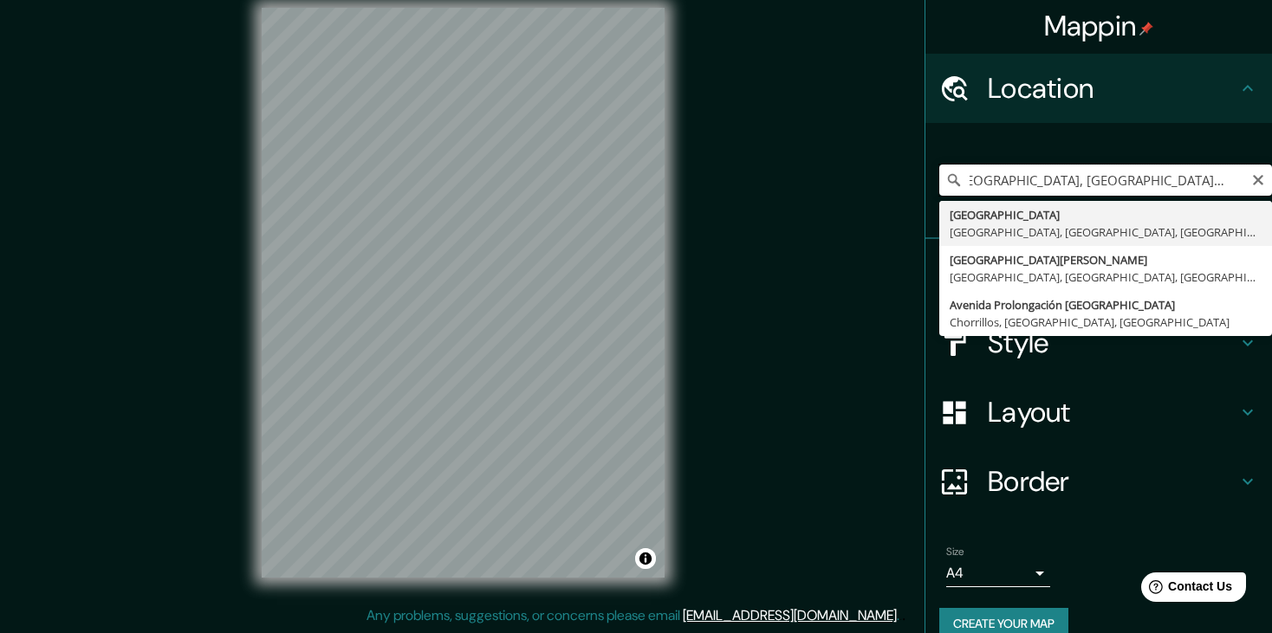
scroll to position [0, 24]
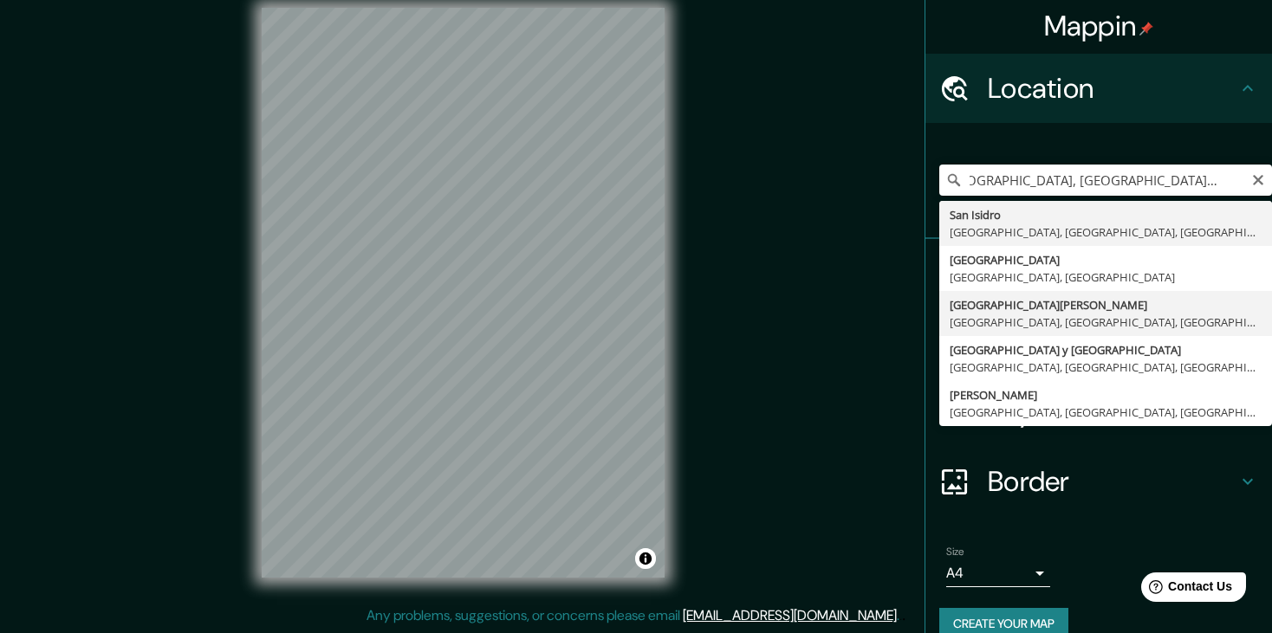
type input "[GEOGRAPHIC_DATA][PERSON_NAME], [GEOGRAPHIC_DATA], [GEOGRAPHIC_DATA], [GEOGRAPH…"
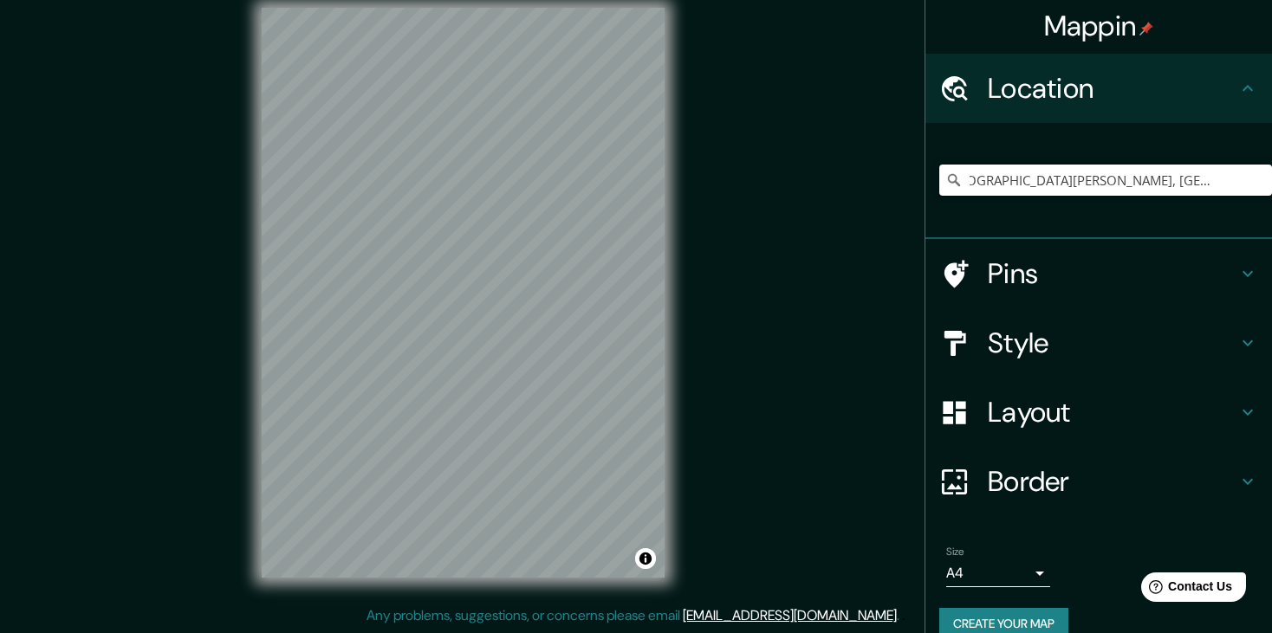
scroll to position [0, 0]
click at [1030, 173] on input "[GEOGRAPHIC_DATA][PERSON_NAME], [GEOGRAPHIC_DATA], [GEOGRAPHIC_DATA], [GEOGRAPH…" at bounding box center [1105, 180] width 333 height 31
click at [1041, 171] on input "[GEOGRAPHIC_DATA][PERSON_NAME], [GEOGRAPHIC_DATA], [GEOGRAPHIC_DATA], [GEOGRAPH…" at bounding box center [1105, 180] width 333 height 31
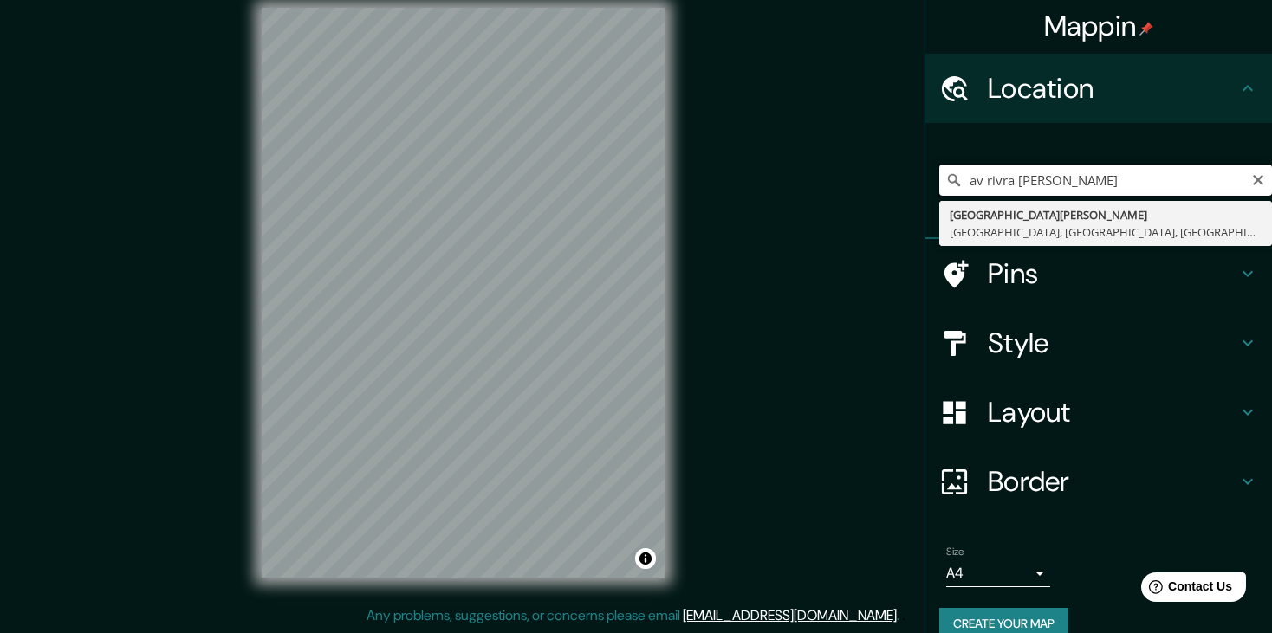
click at [983, 182] on input "av rivra [PERSON_NAME]" at bounding box center [1105, 180] width 333 height 31
click at [988, 180] on input "av rivra [PERSON_NAME]" at bounding box center [1105, 180] width 333 height 31
click at [1155, 178] on input "av [PERSON_NAME]" at bounding box center [1105, 180] width 333 height 31
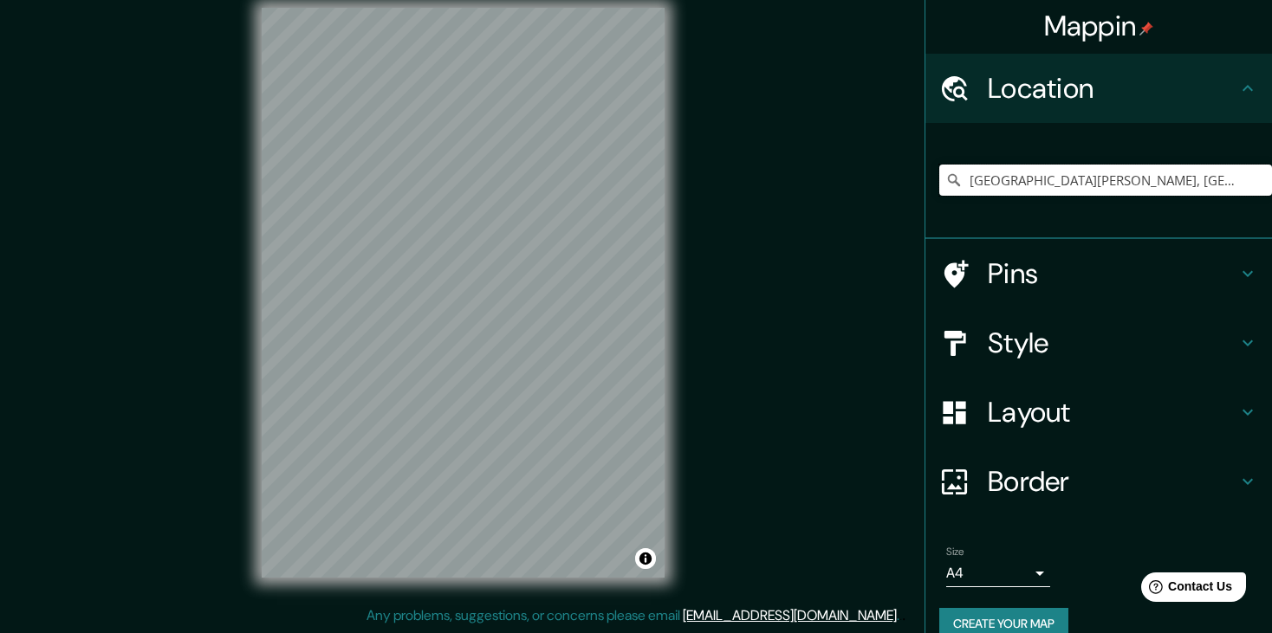
type input "[GEOGRAPHIC_DATA][PERSON_NAME], [GEOGRAPHIC_DATA], [GEOGRAPHIC_DATA], [GEOGRAPH…"
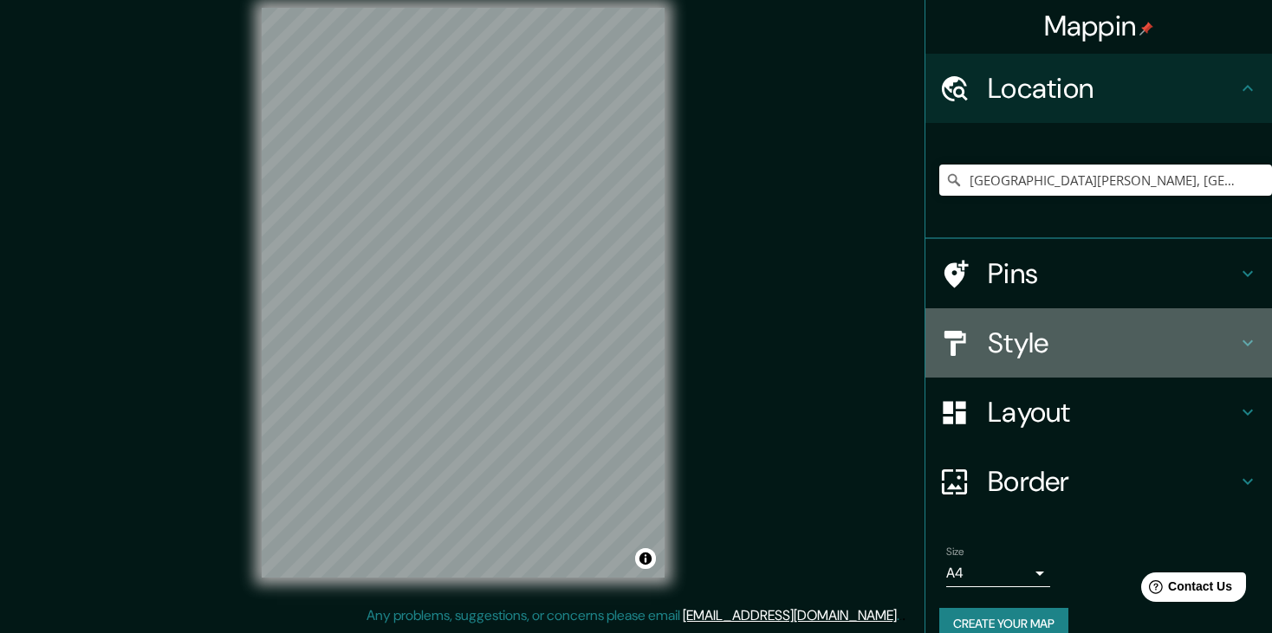
click at [1085, 354] on h4 "Style" at bounding box center [1113, 343] width 250 height 35
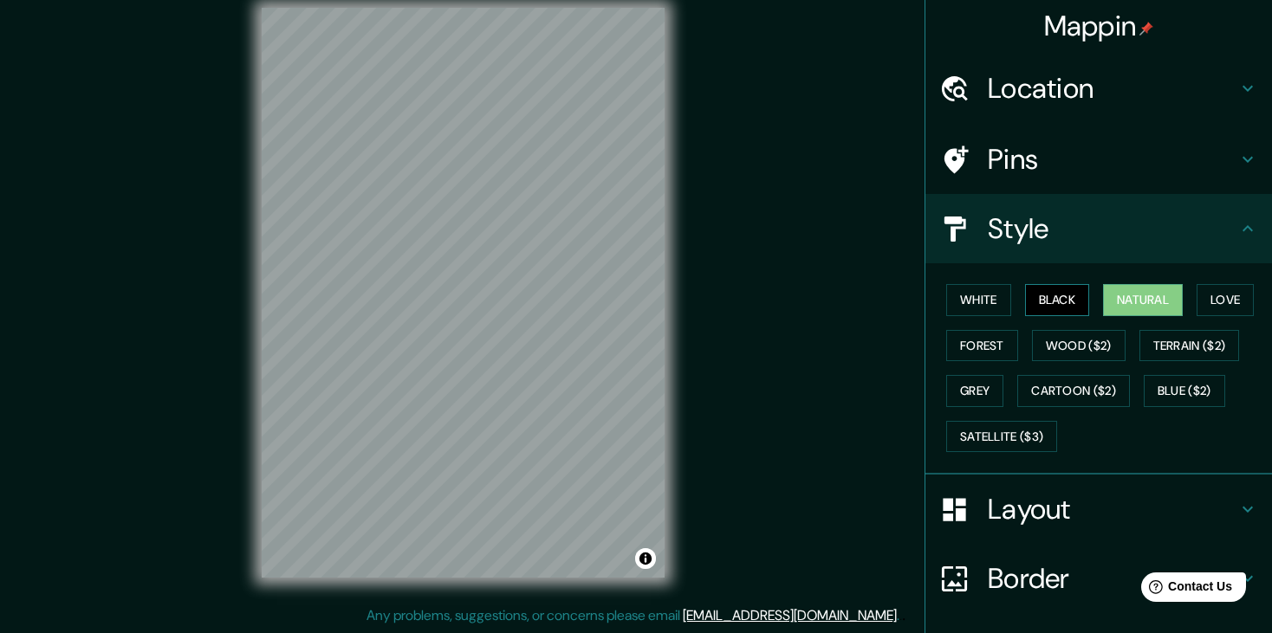
click at [1067, 301] on button "Black" at bounding box center [1057, 300] width 65 height 32
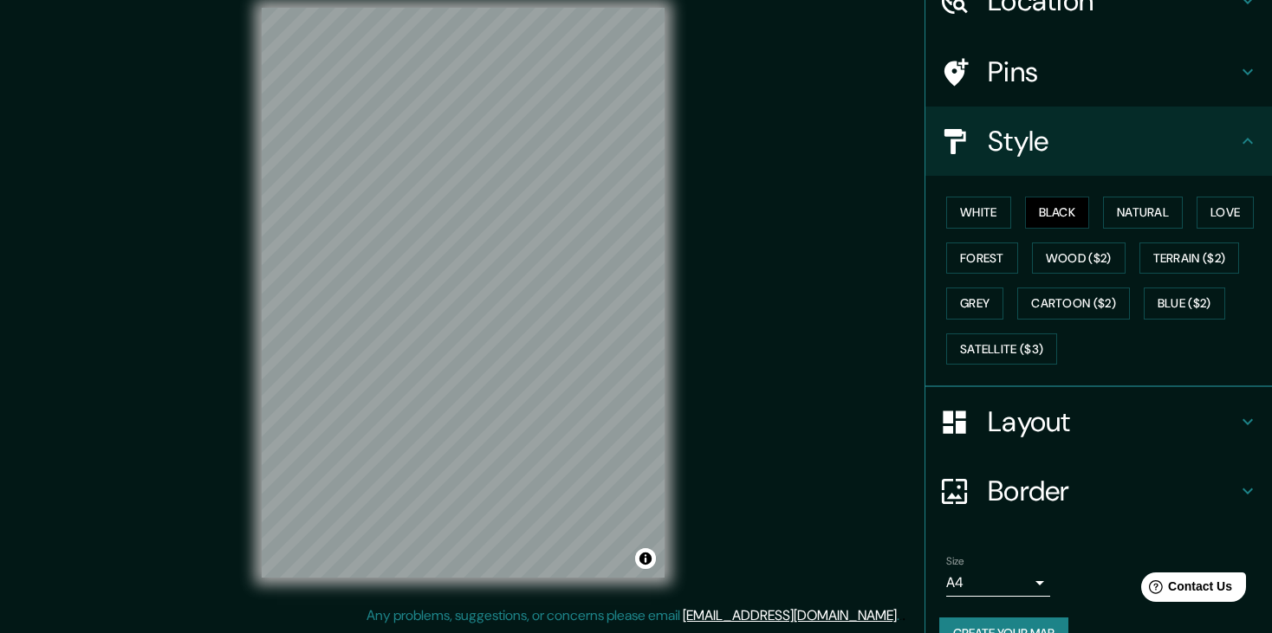
scroll to position [123, 0]
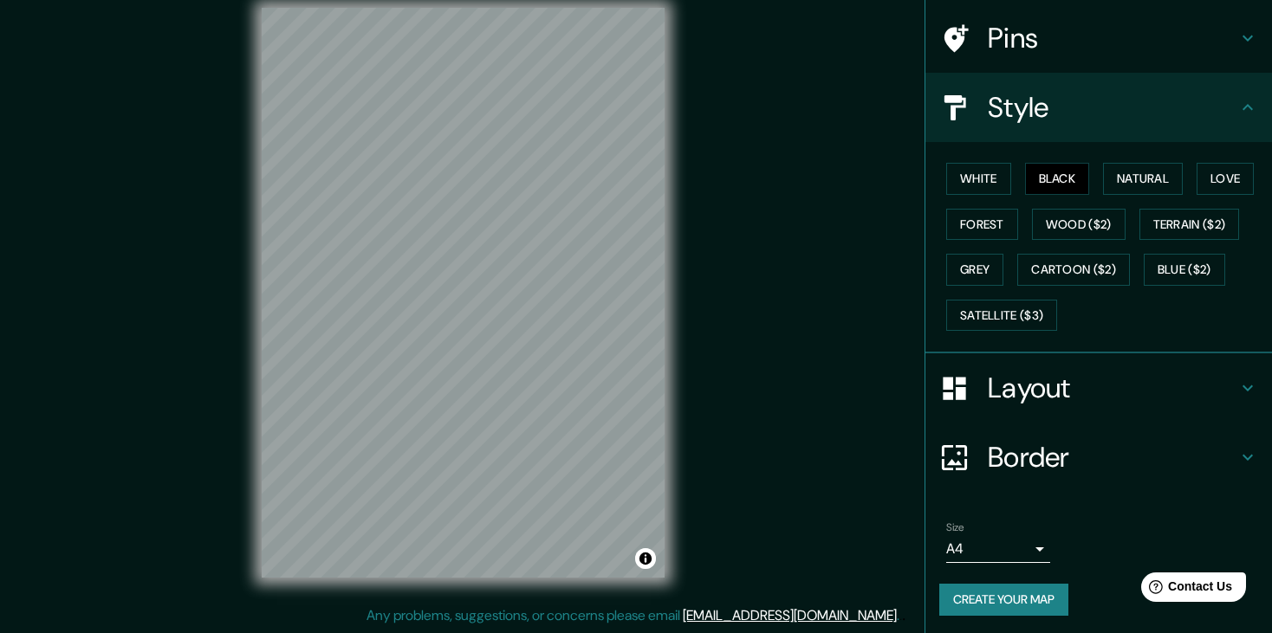
click at [1025, 545] on body "Mappin Location [GEOGRAPHIC_DATA][PERSON_NAME], [GEOGRAPHIC_DATA], [GEOGRAPHIC_…" at bounding box center [636, 296] width 1272 height 633
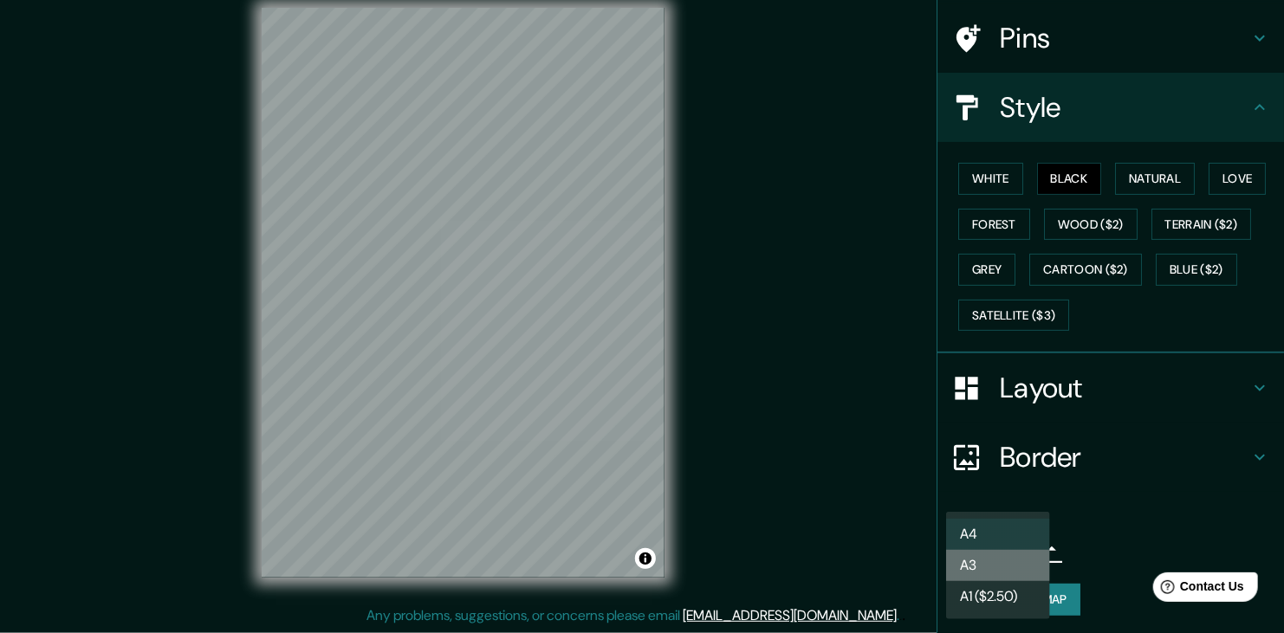
click at [1028, 565] on li "A3" at bounding box center [998, 565] width 104 height 31
type input "a4"
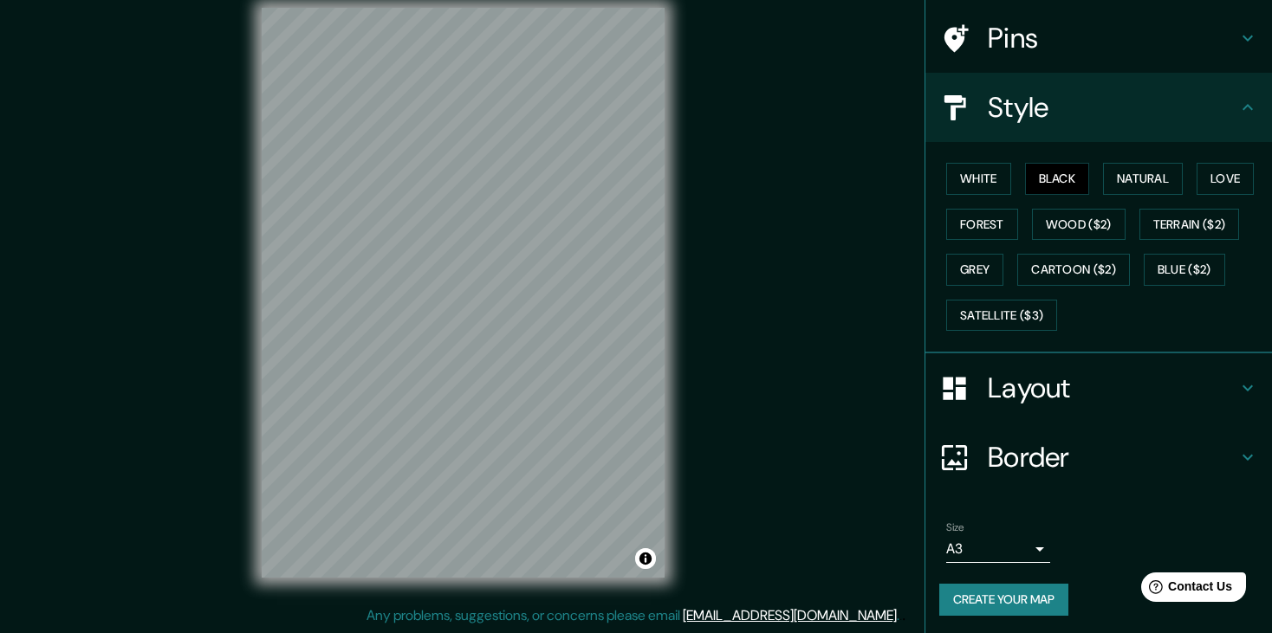
click at [959, 589] on button "Create your map" at bounding box center [1003, 600] width 129 height 32
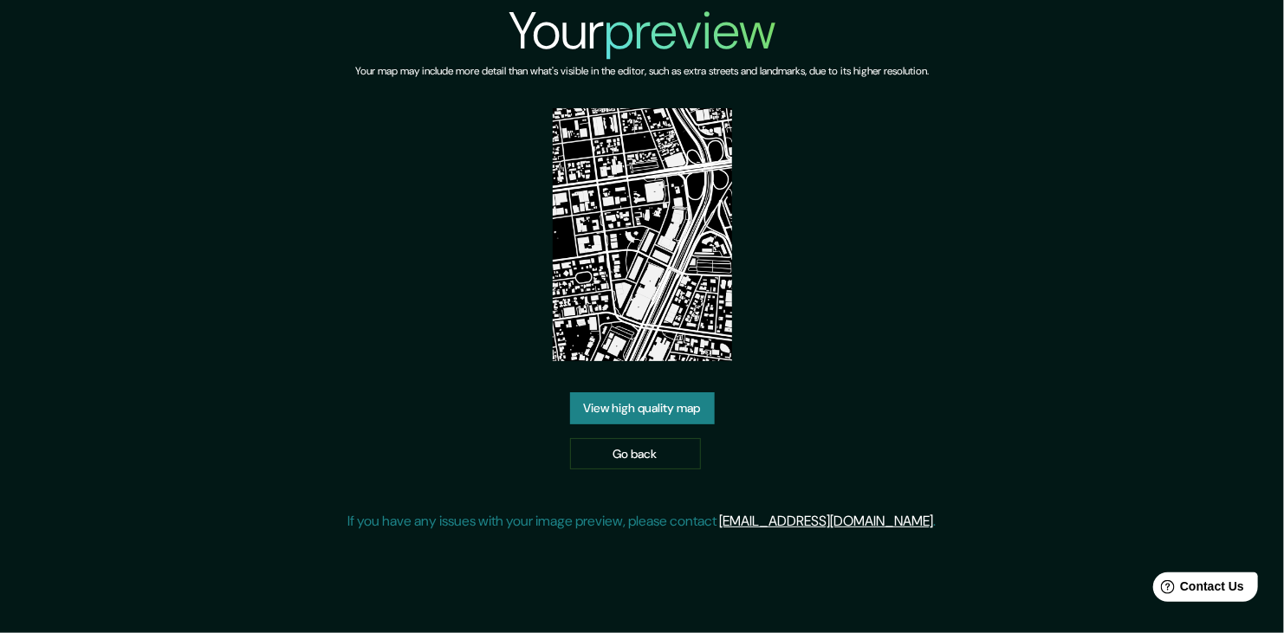
click at [661, 416] on link "View high quality map" at bounding box center [642, 408] width 145 height 32
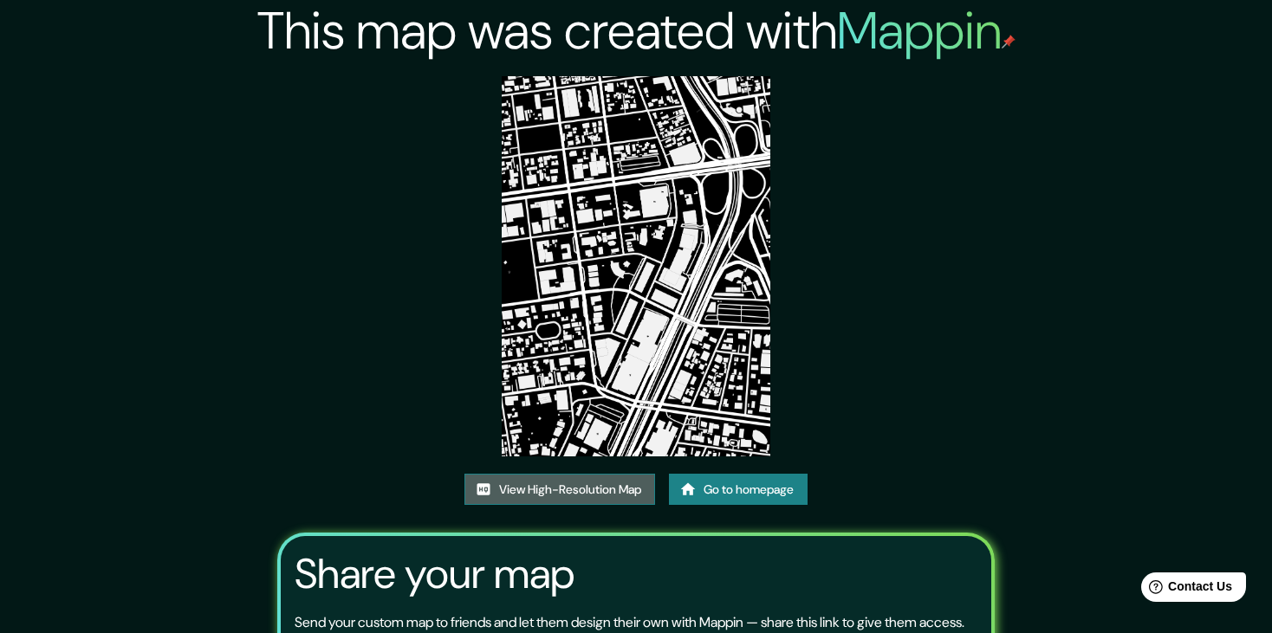
click at [602, 492] on link "View High-Resolution Map" at bounding box center [559, 490] width 191 height 32
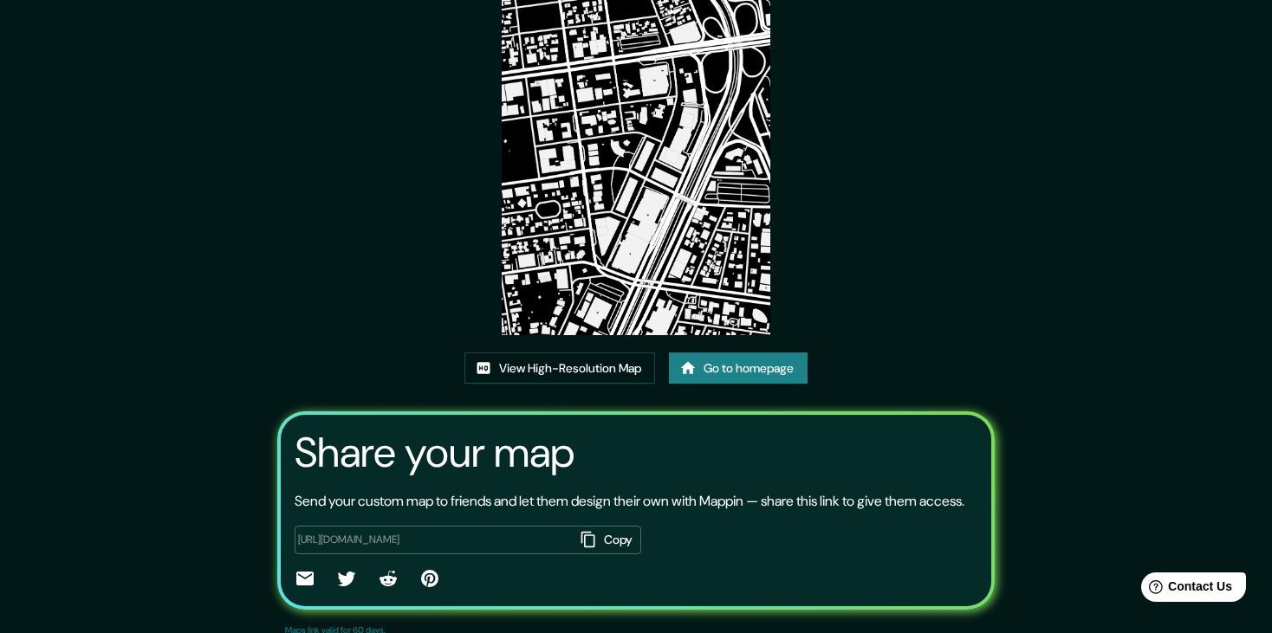
scroll to position [159, 0]
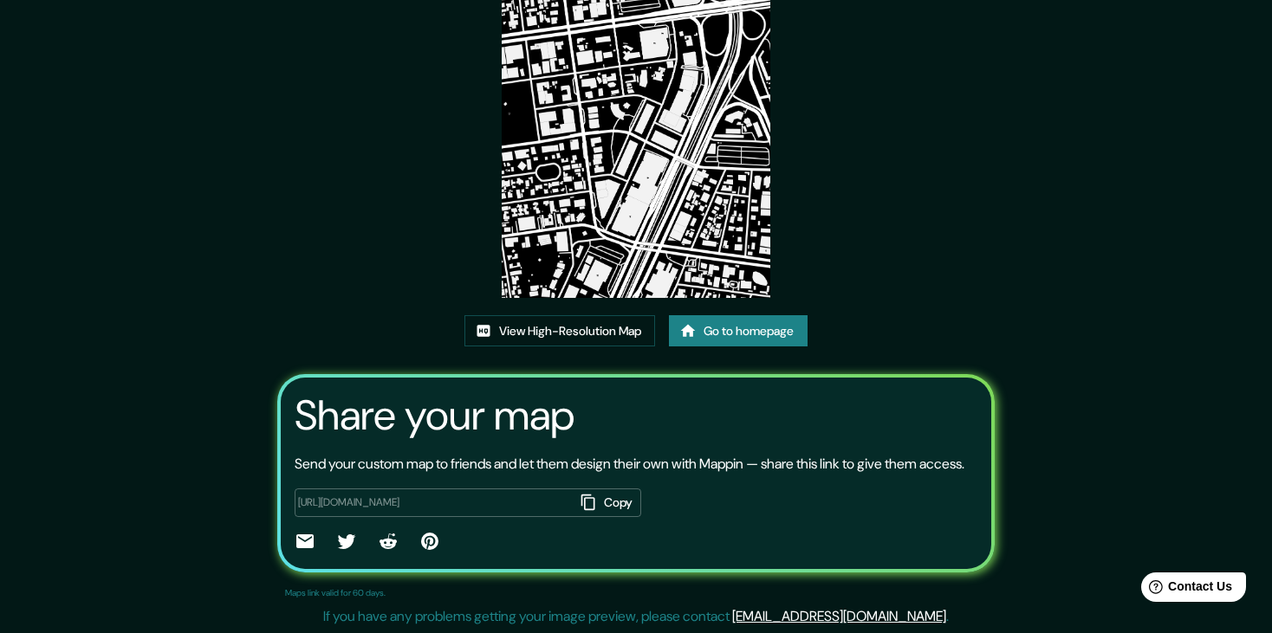
click at [763, 336] on link "Go to homepage" at bounding box center [738, 331] width 139 height 32
